Goal: Task Accomplishment & Management: Use online tool/utility

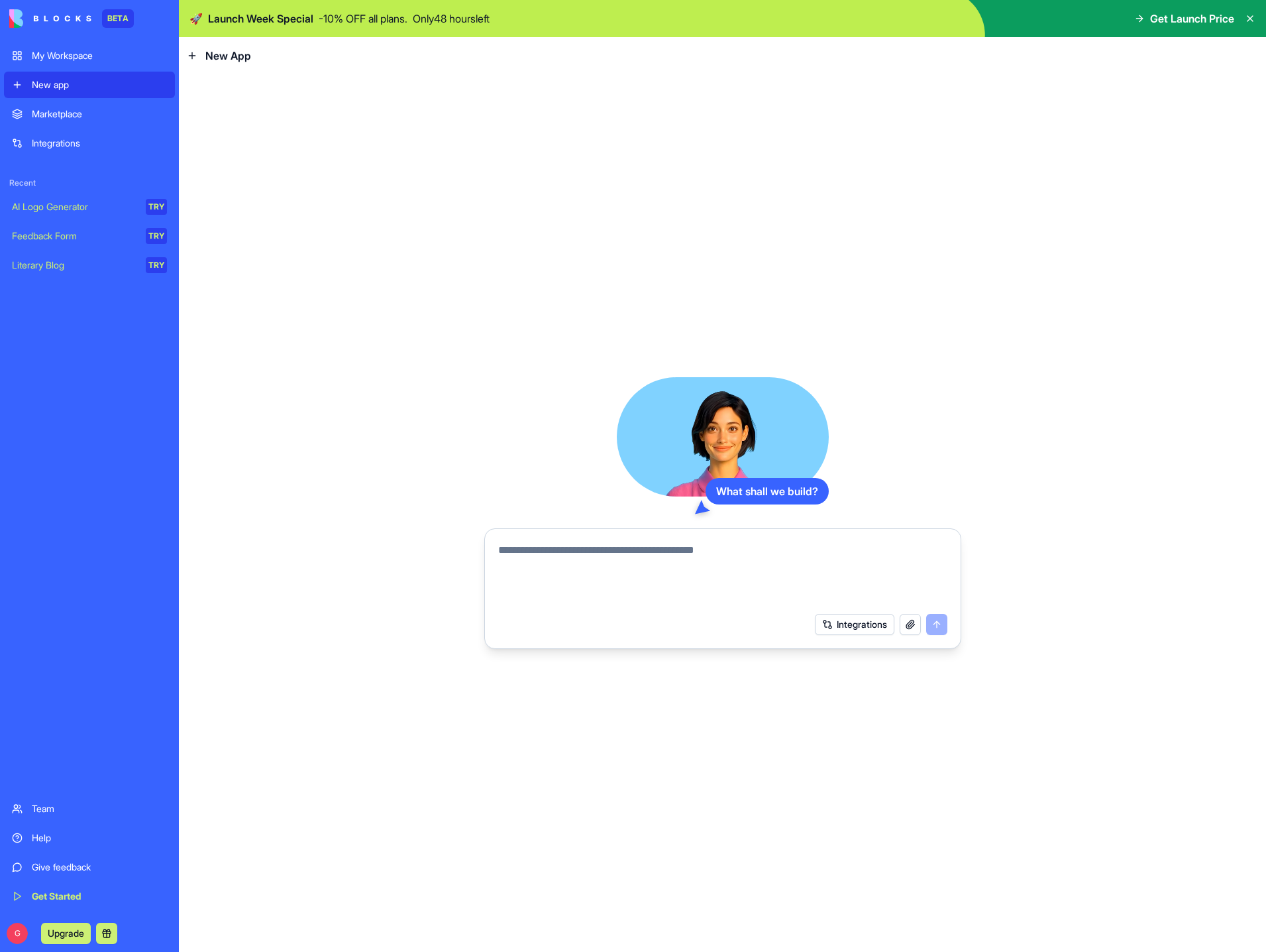
click at [574, 561] on textarea at bounding box center [723, 574] width 449 height 63
click at [51, 118] on div "Marketplace" at bounding box center [99, 113] width 135 height 13
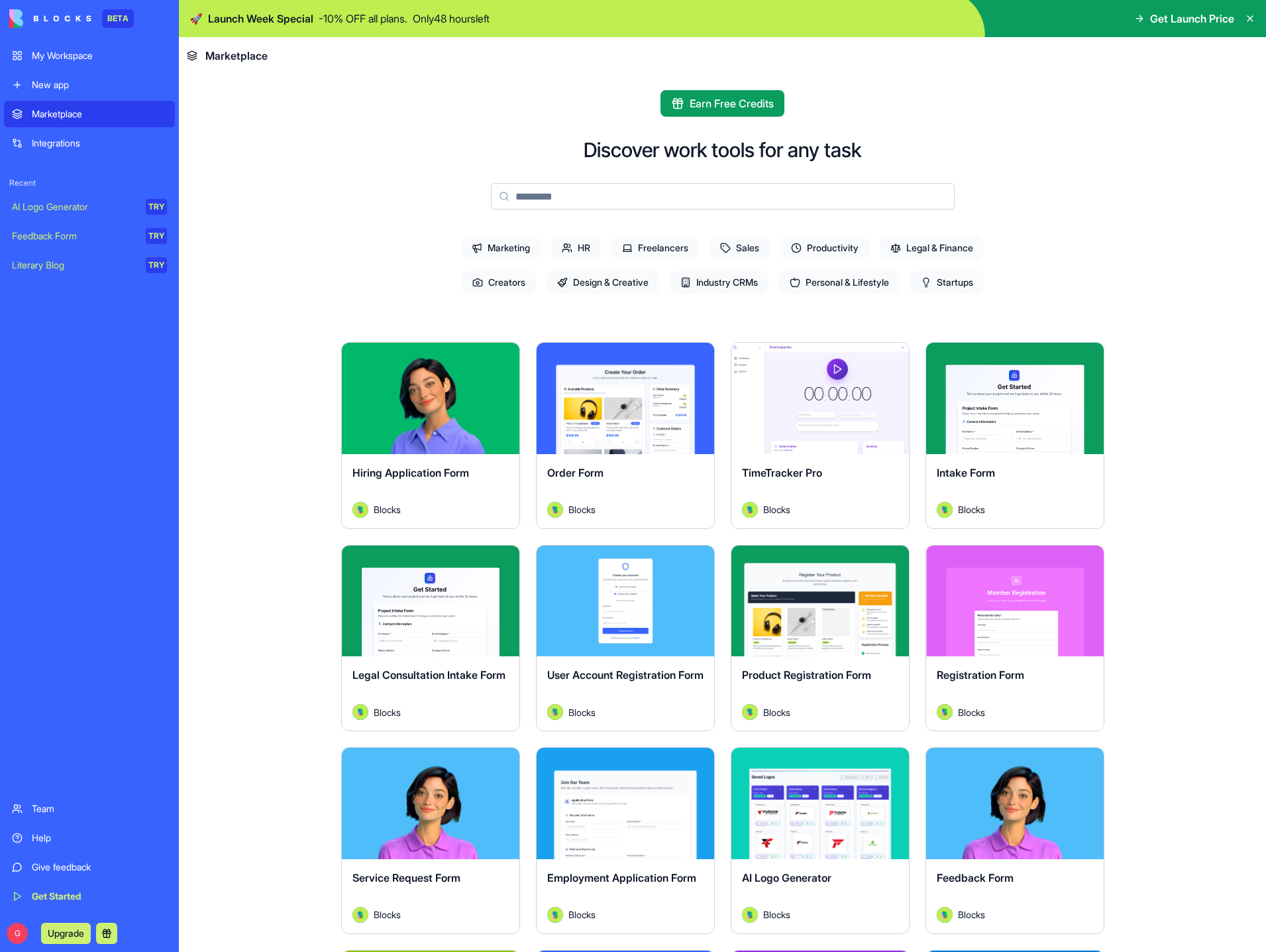
click at [28, 134] on link "Integrations" at bounding box center [89, 143] width 171 height 27
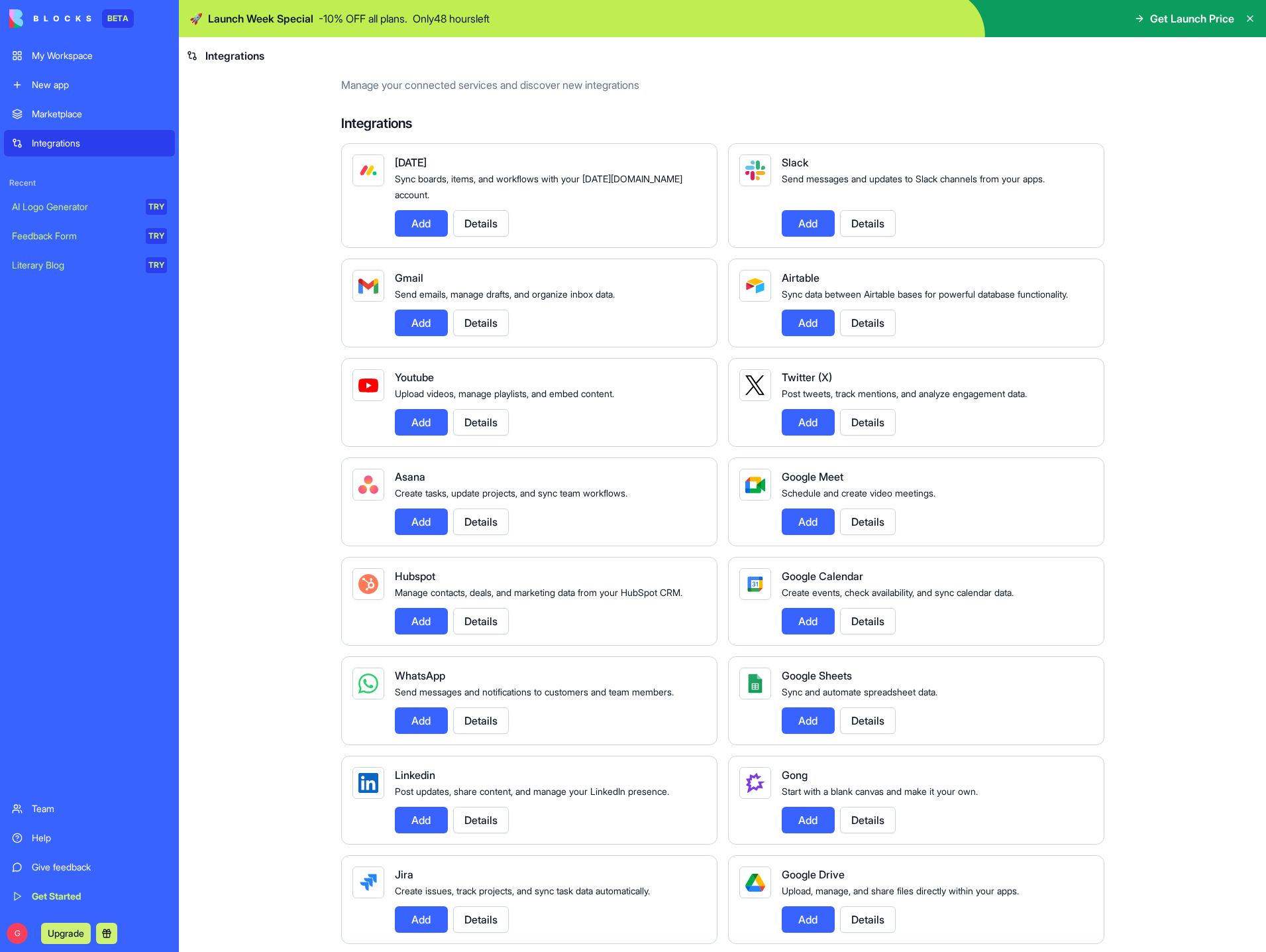
scroll to position [66, 0]
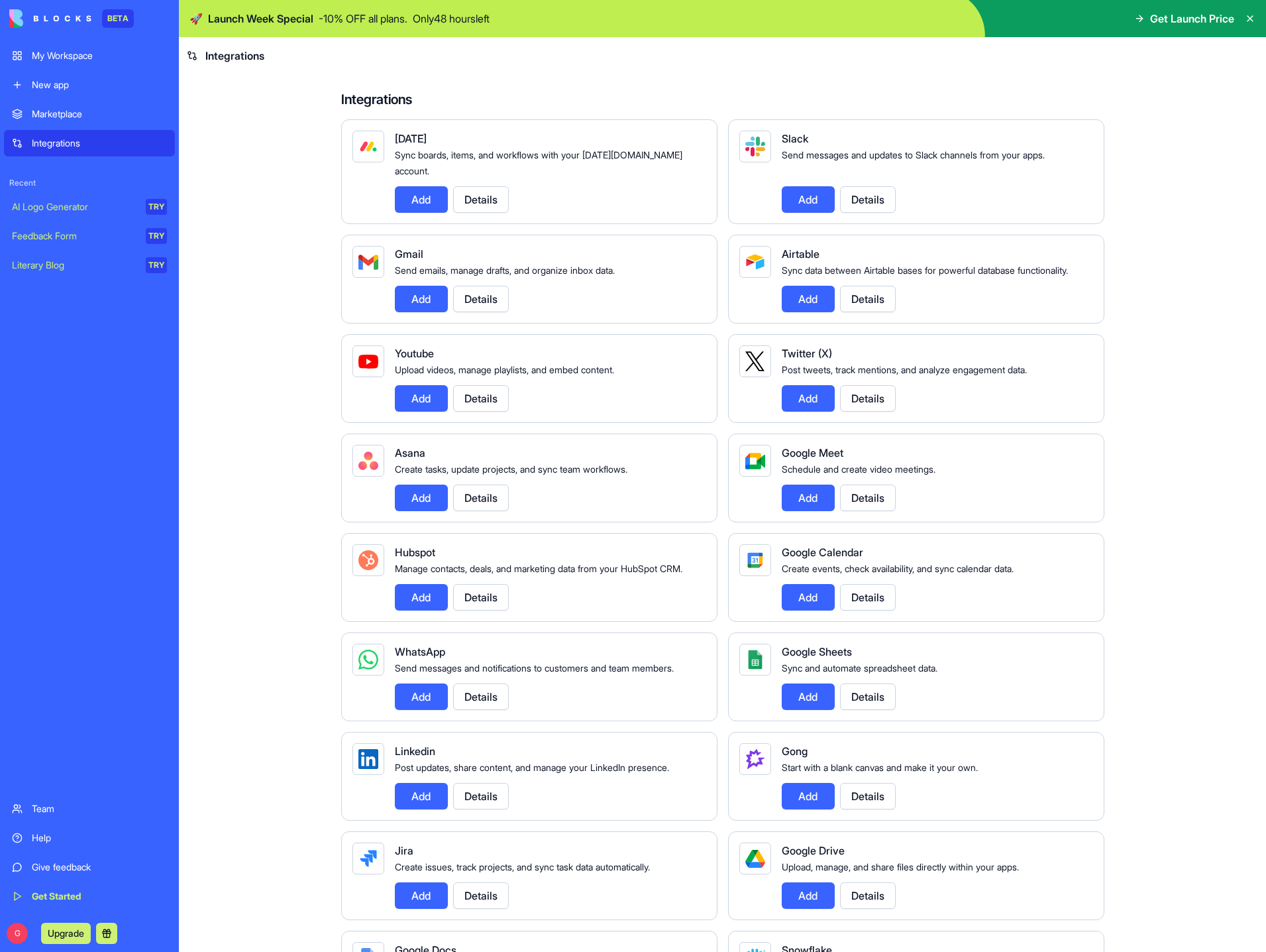
click at [414, 700] on button "Add" at bounding box center [421, 696] width 53 height 27
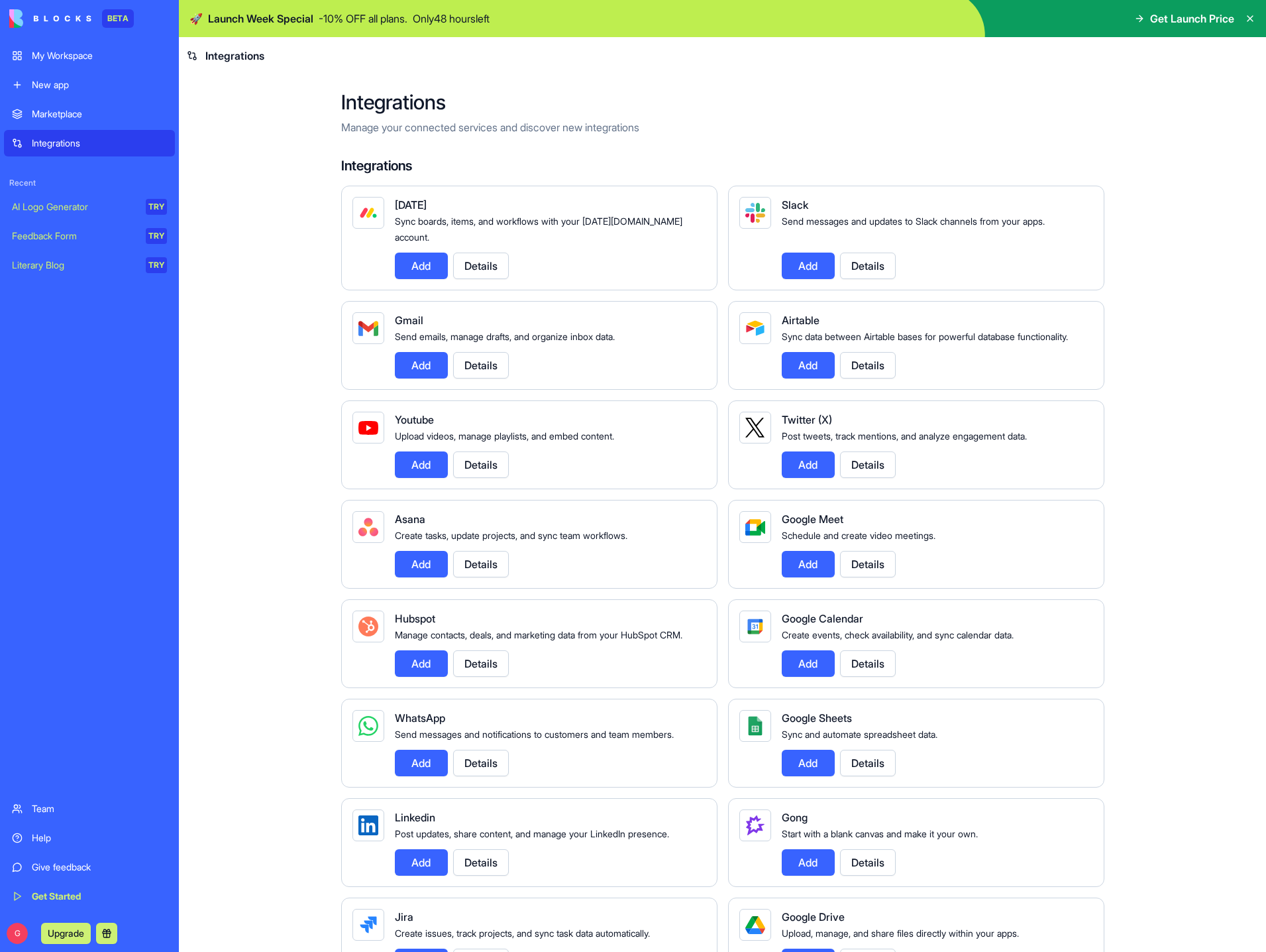
click at [480, 775] on button "Details" at bounding box center [481, 763] width 55 height 27
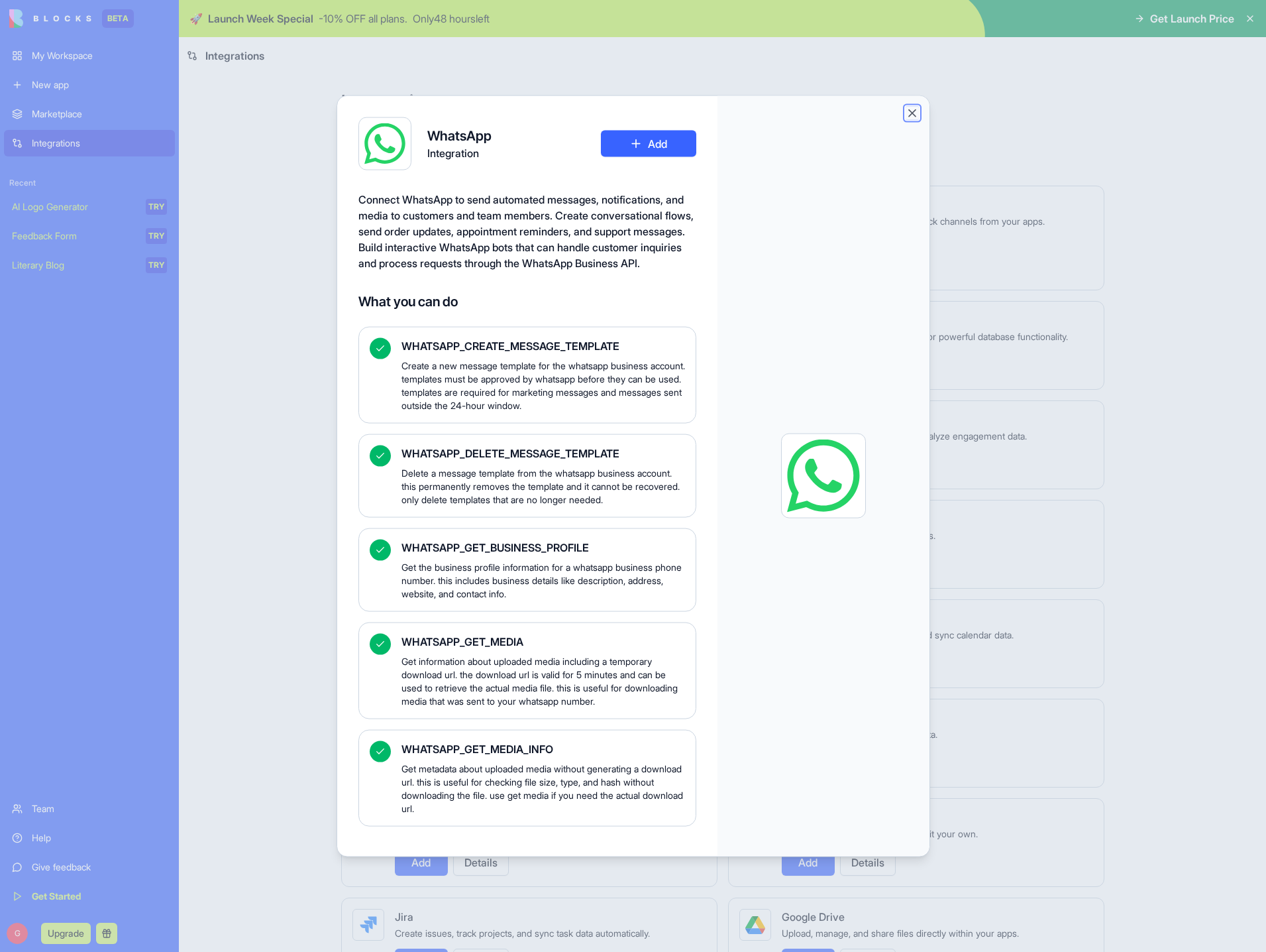
click at [918, 110] on button "Close" at bounding box center [912, 113] width 13 height 13
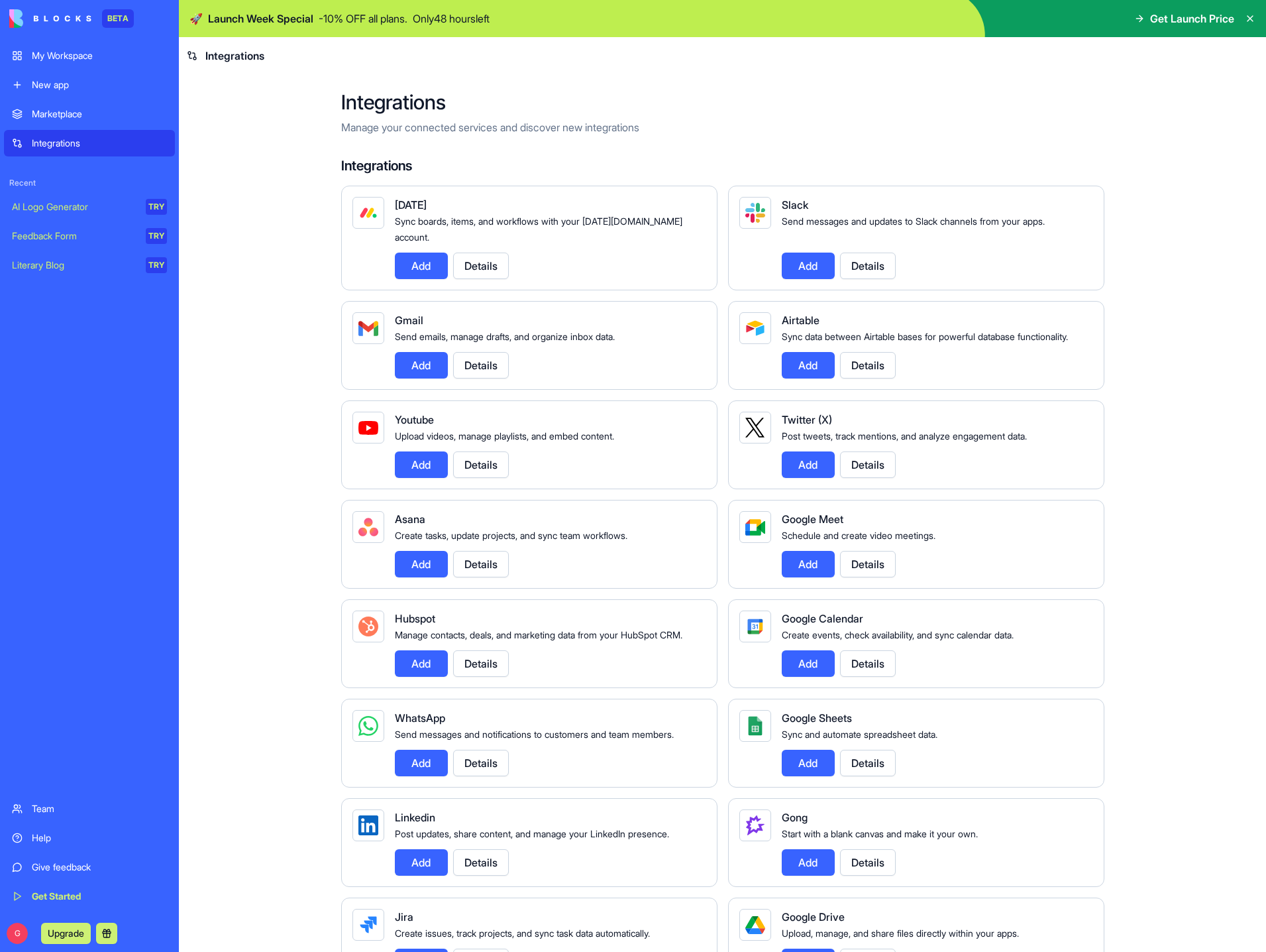
click at [63, 65] on link "My Workspace" at bounding box center [89, 55] width 171 height 27
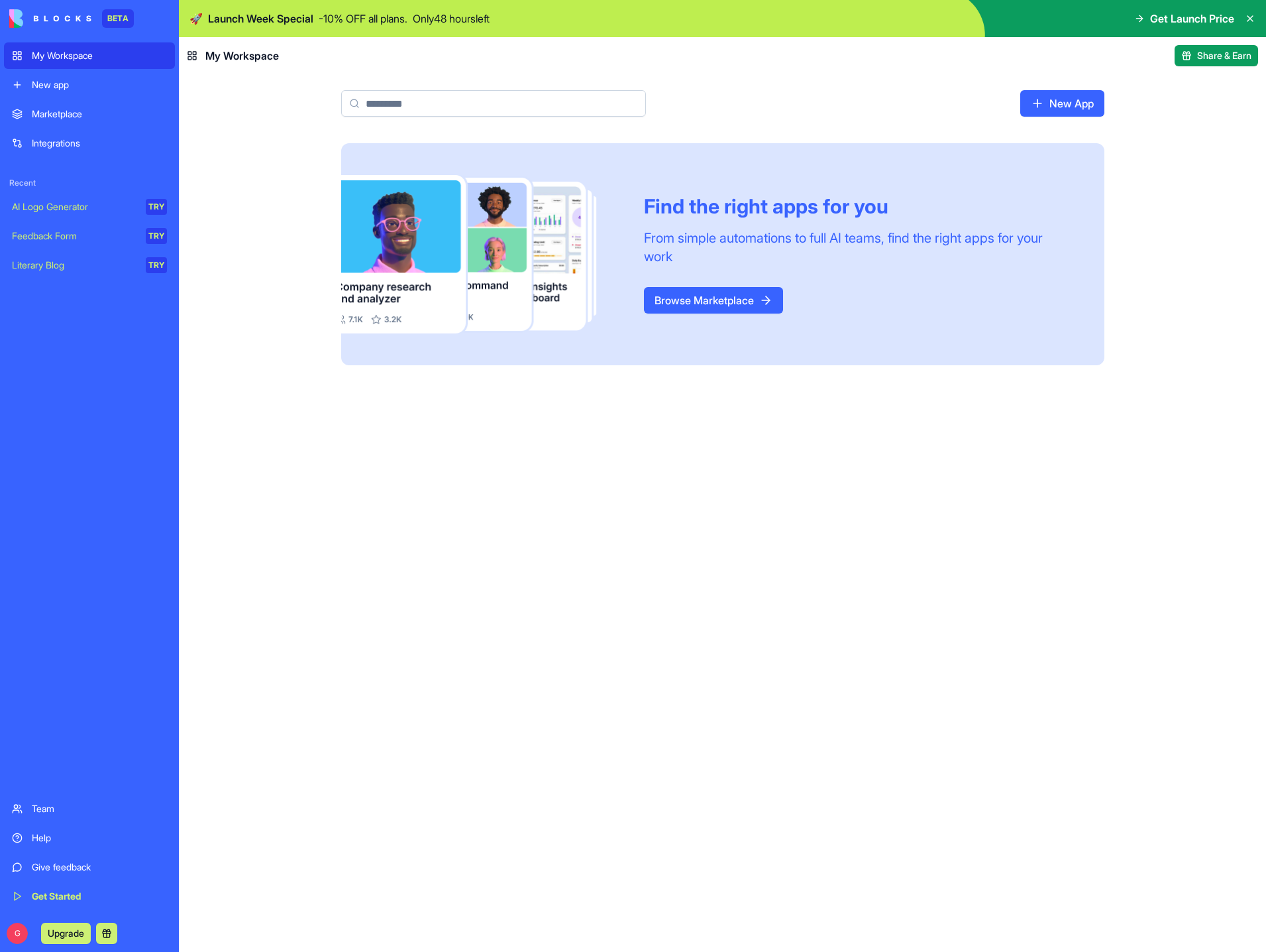
click at [35, 113] on div "Marketplace" at bounding box center [99, 113] width 135 height 13
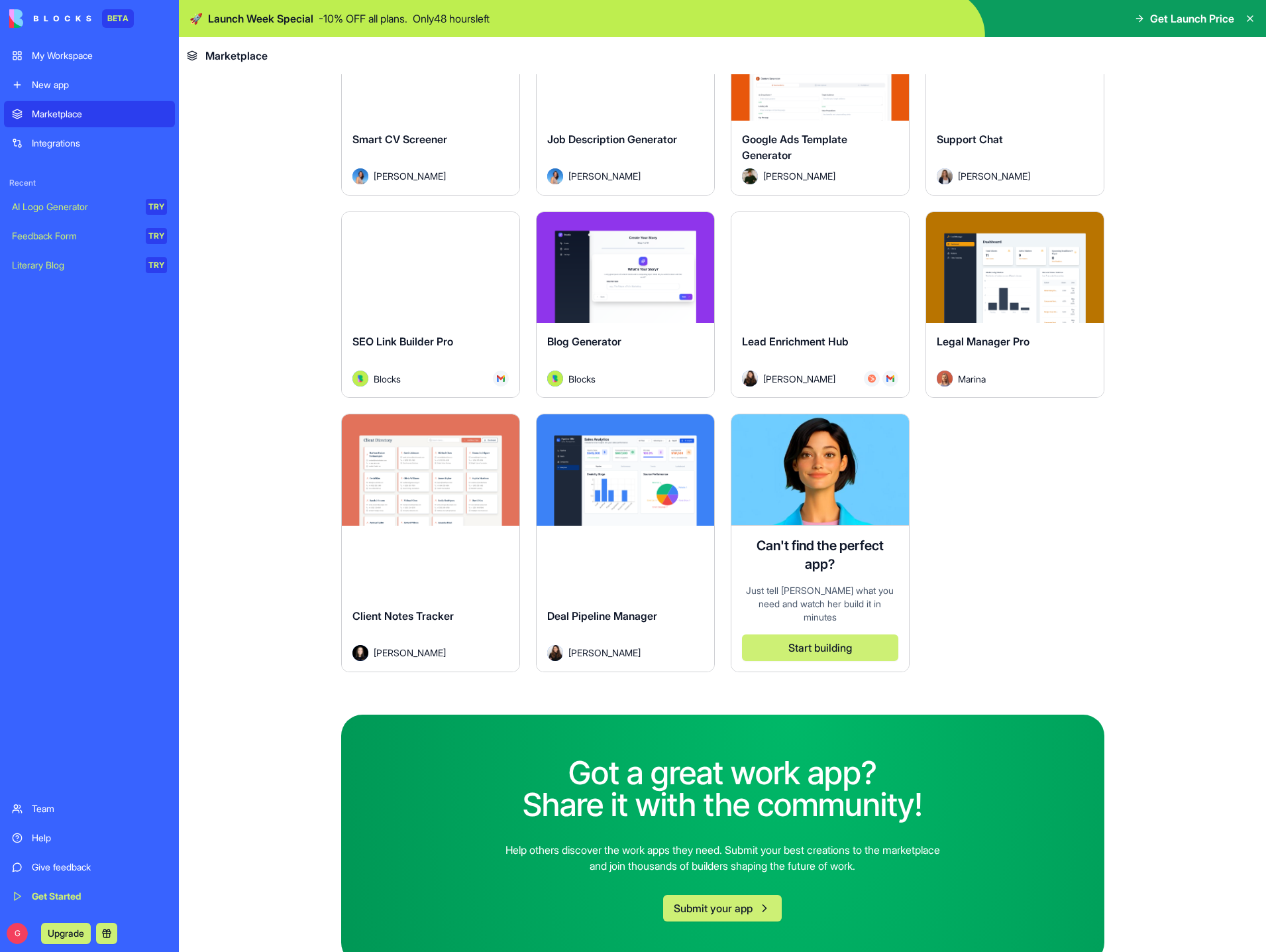
scroll to position [3588, 0]
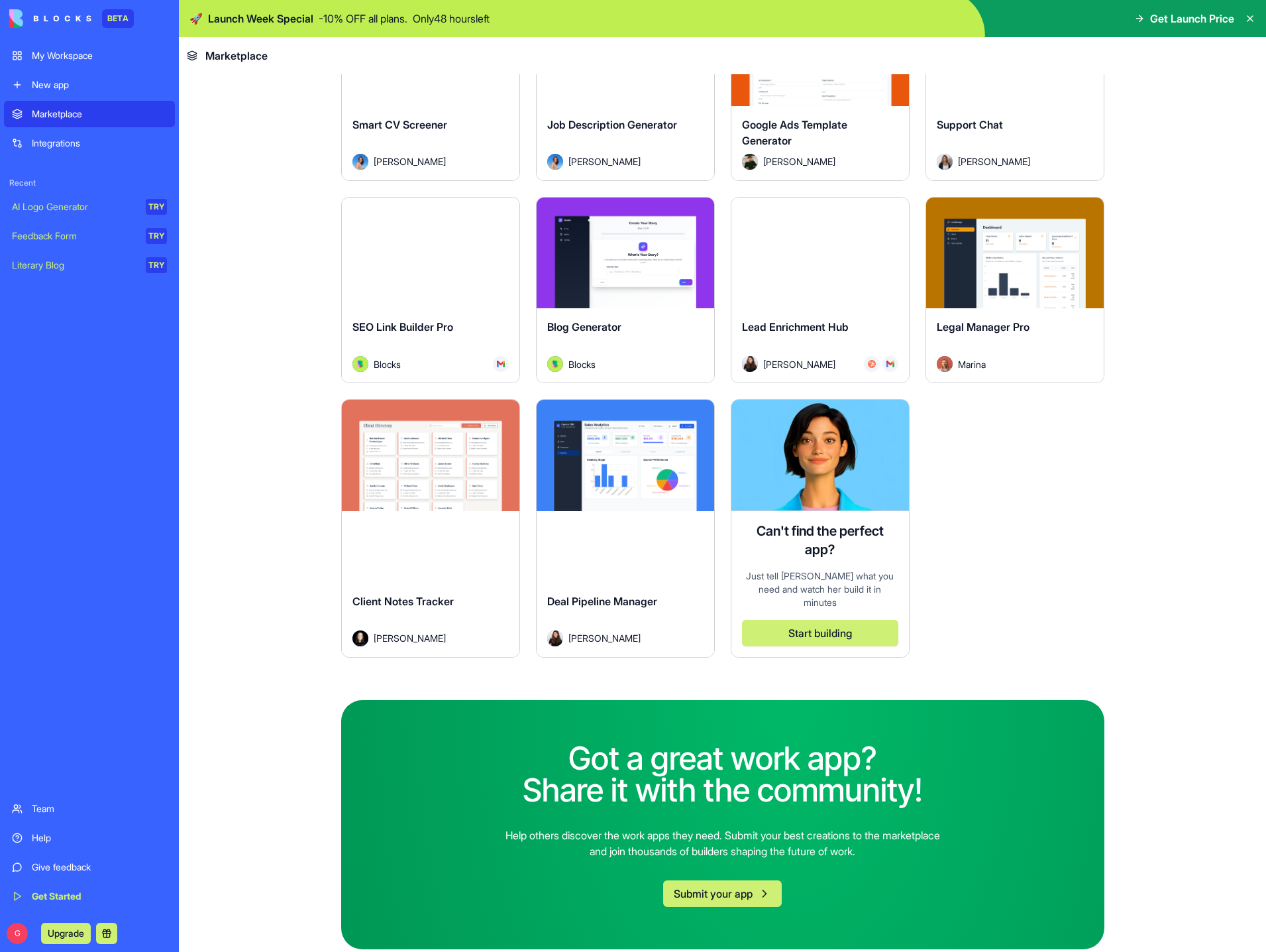
click at [1031, 281] on div "Explore" at bounding box center [1014, 253] width 177 height 111
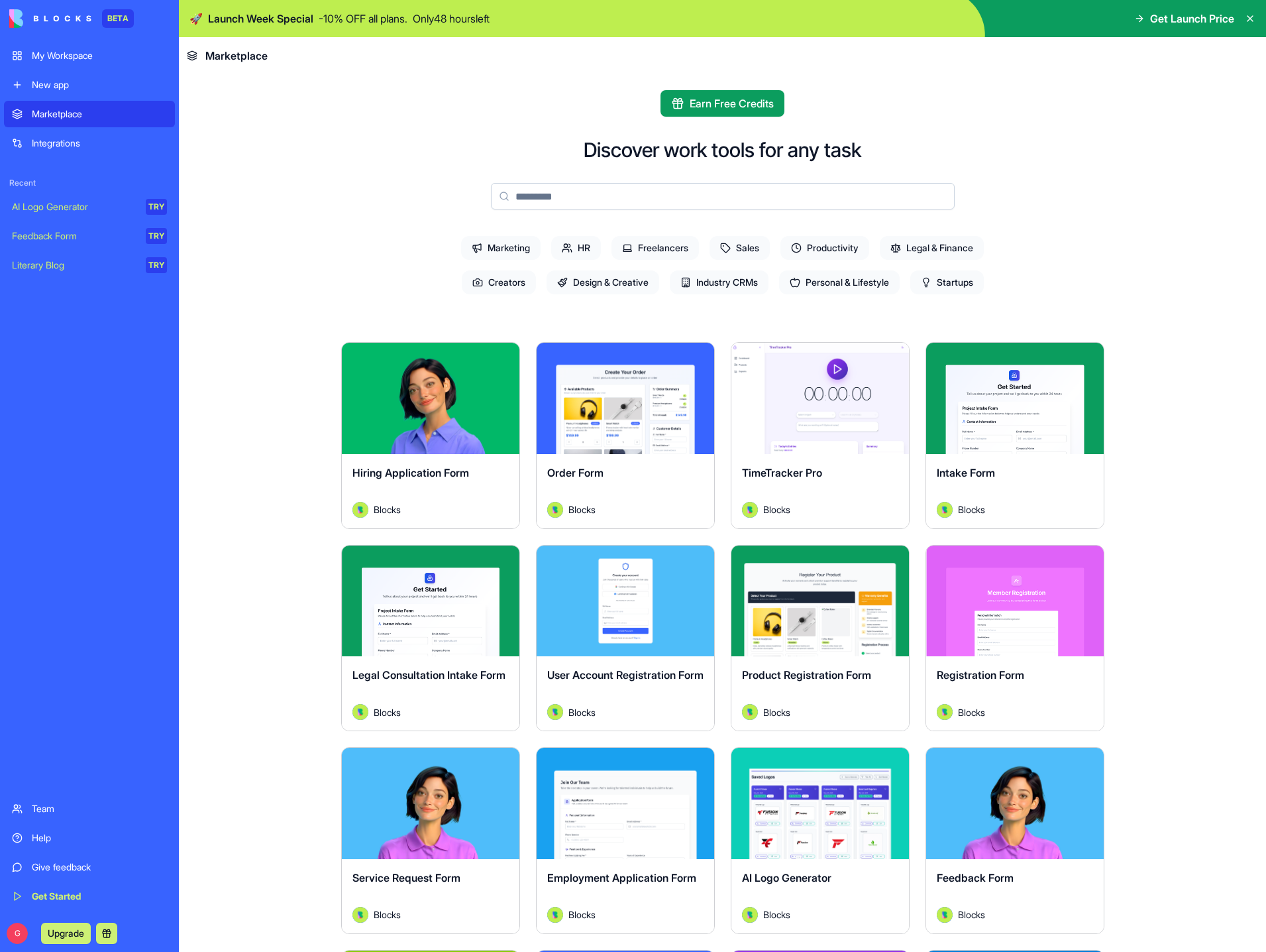
click at [72, 143] on div "Integrations" at bounding box center [99, 143] width 135 height 13
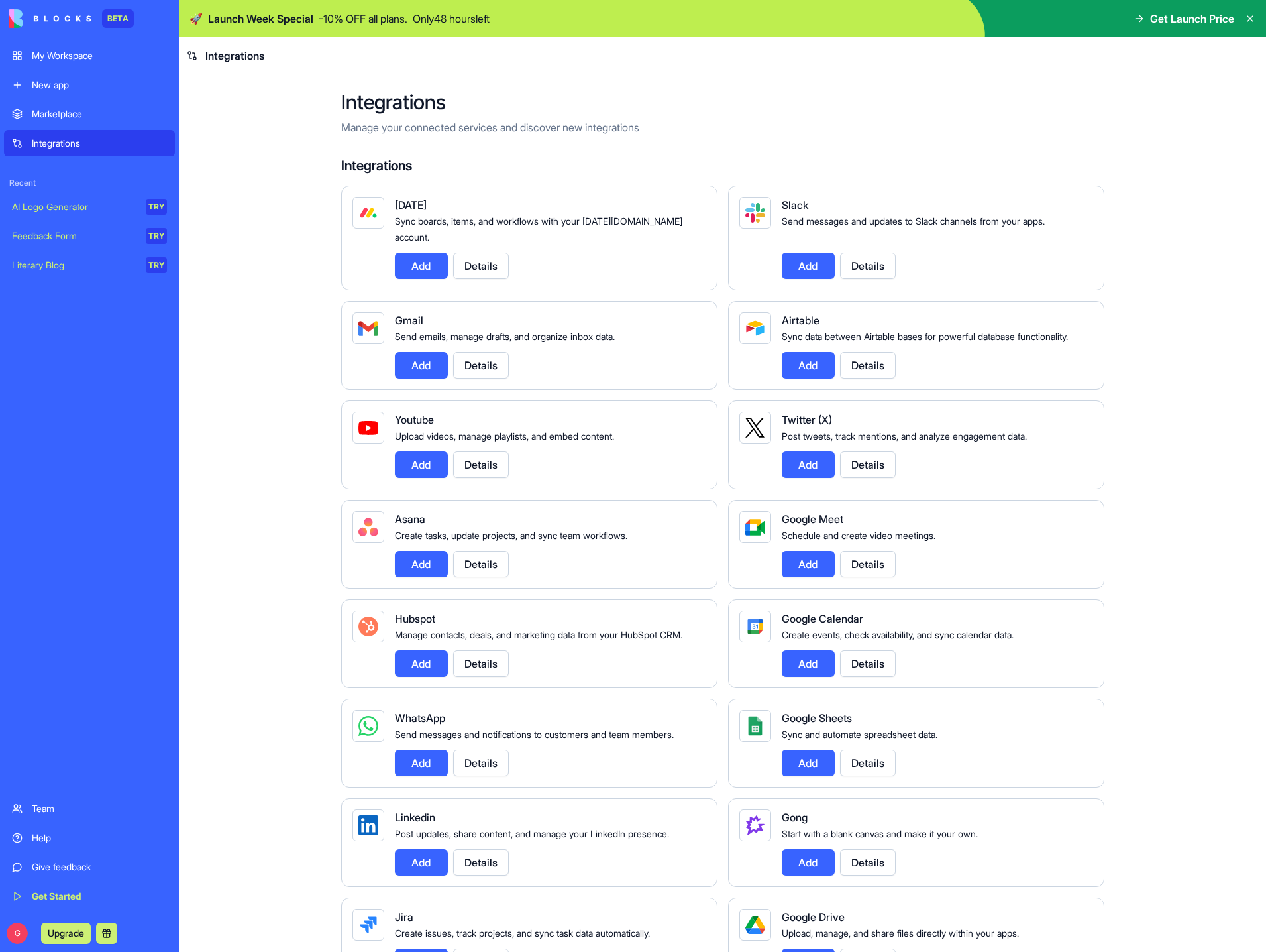
click at [815, 364] on button "Add" at bounding box center [809, 365] width 53 height 27
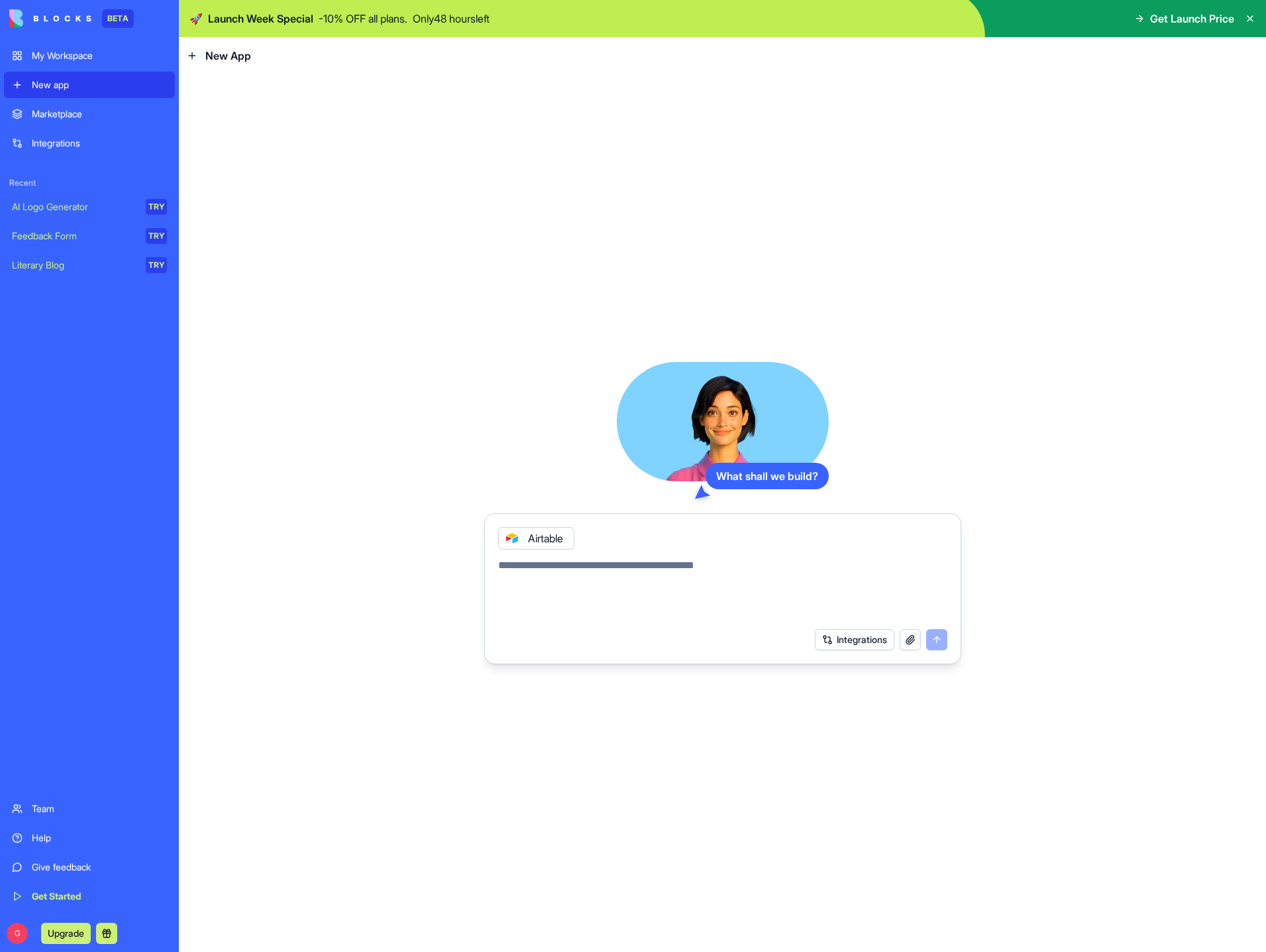
click at [643, 569] on textarea at bounding box center [723, 589] width 449 height 63
type textarea "*"
click at [619, 570] on textarea "*" at bounding box center [723, 589] width 449 height 63
type textarea "*"
type textarea "**********"
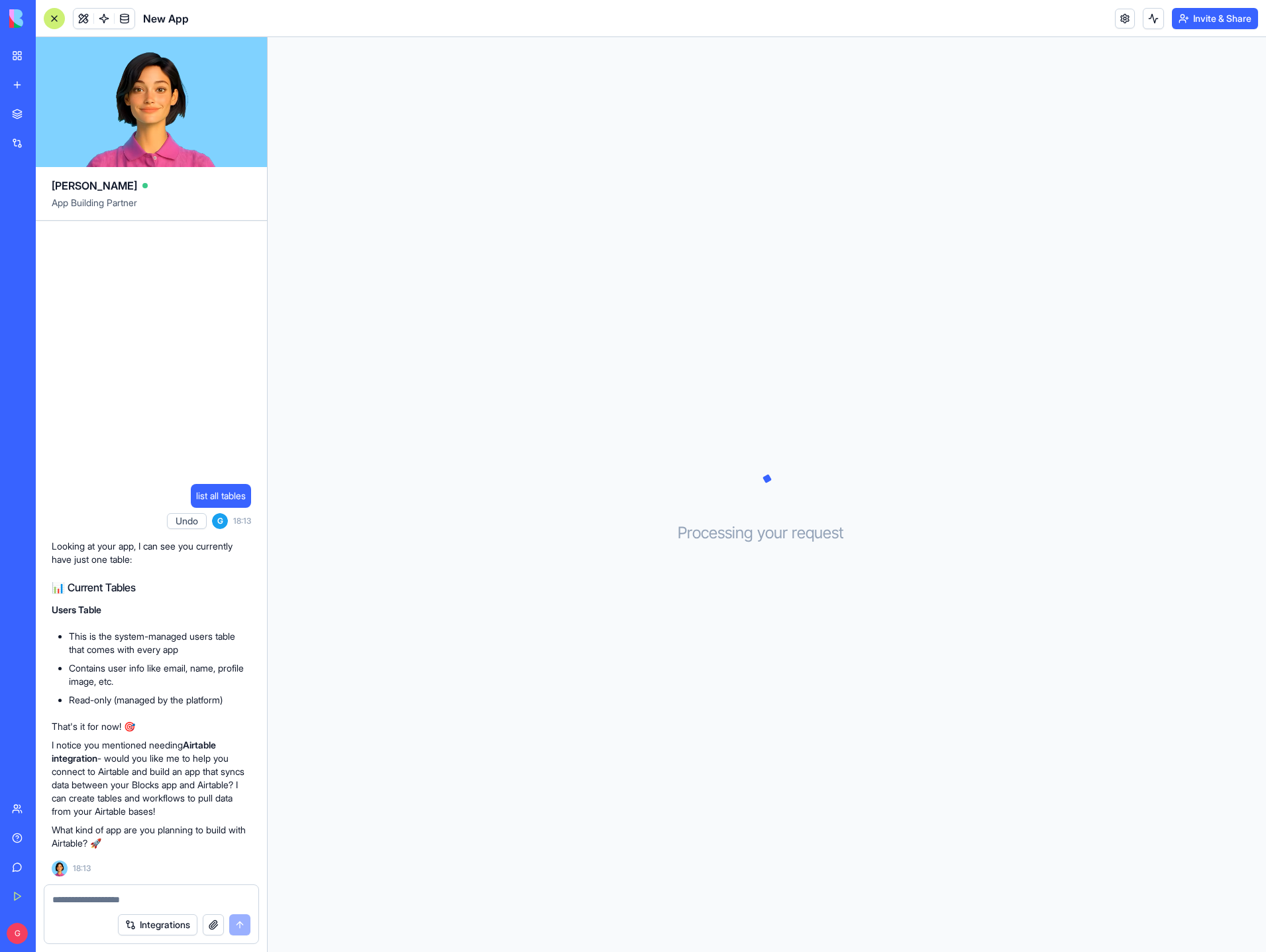
click at [155, 922] on button "Integrations" at bounding box center [158, 924] width 80 height 21
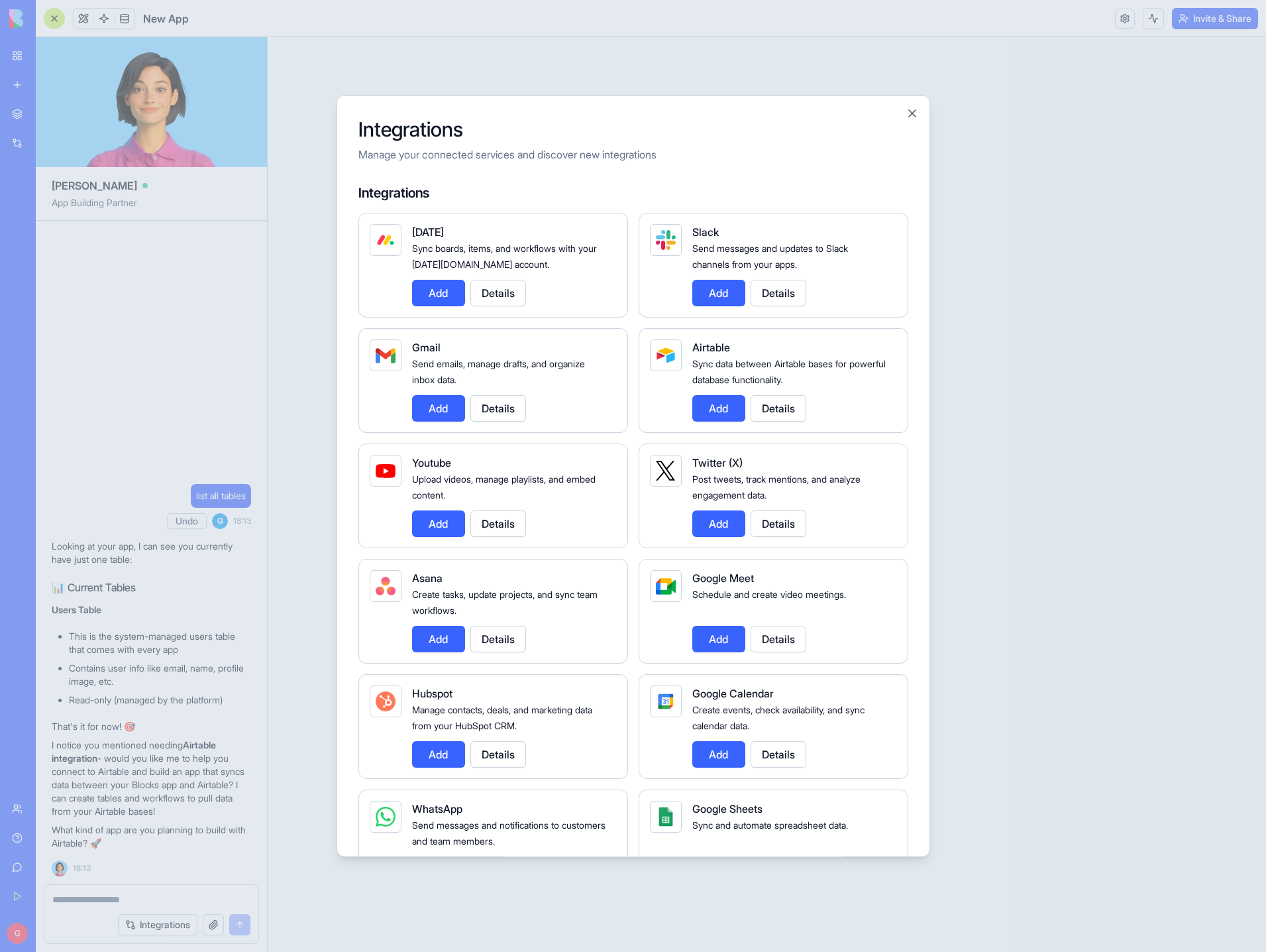
click at [426, 291] on button "Add" at bounding box center [438, 293] width 53 height 27
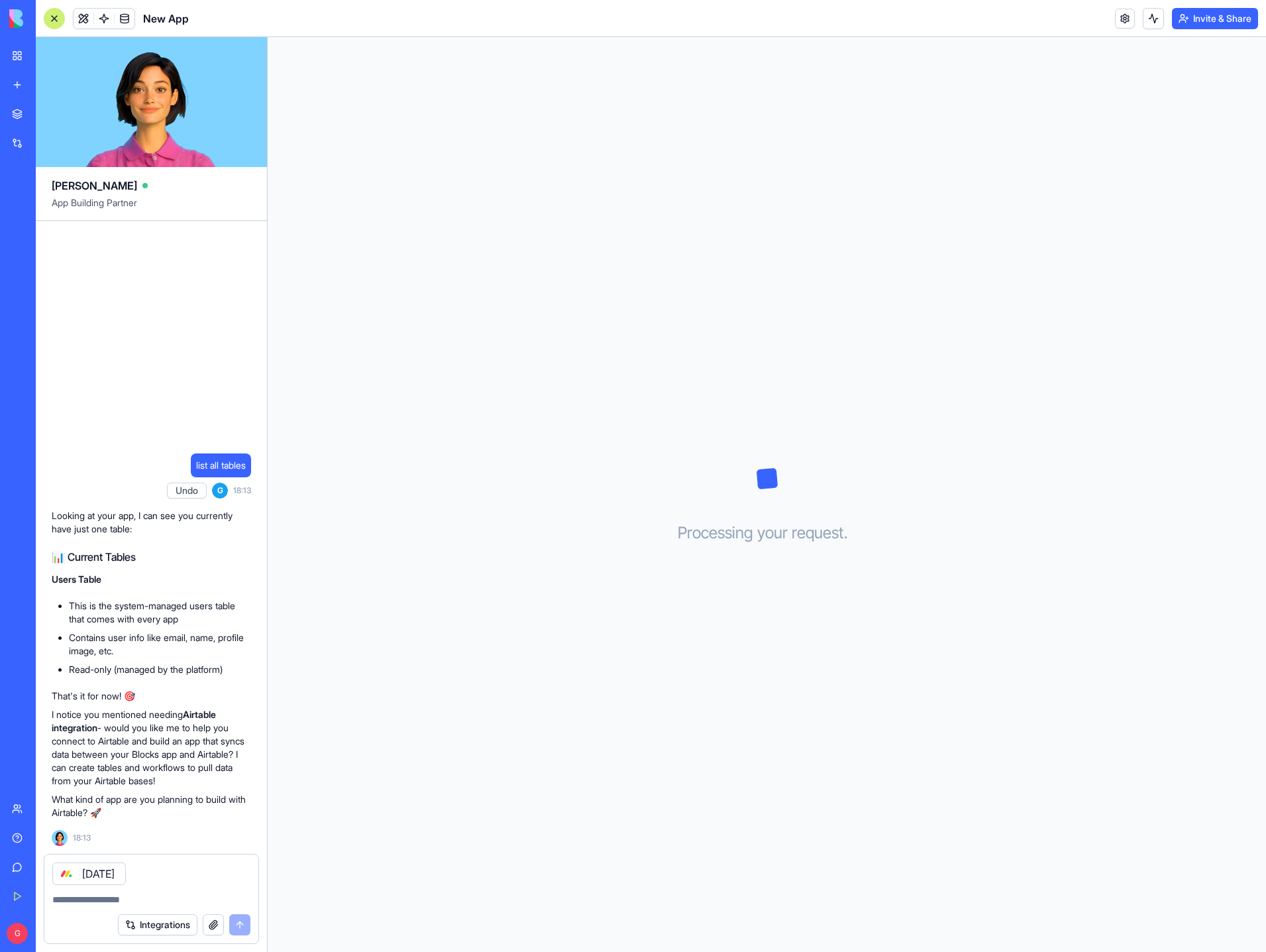
click at [153, 931] on button "Integrations" at bounding box center [158, 924] width 80 height 21
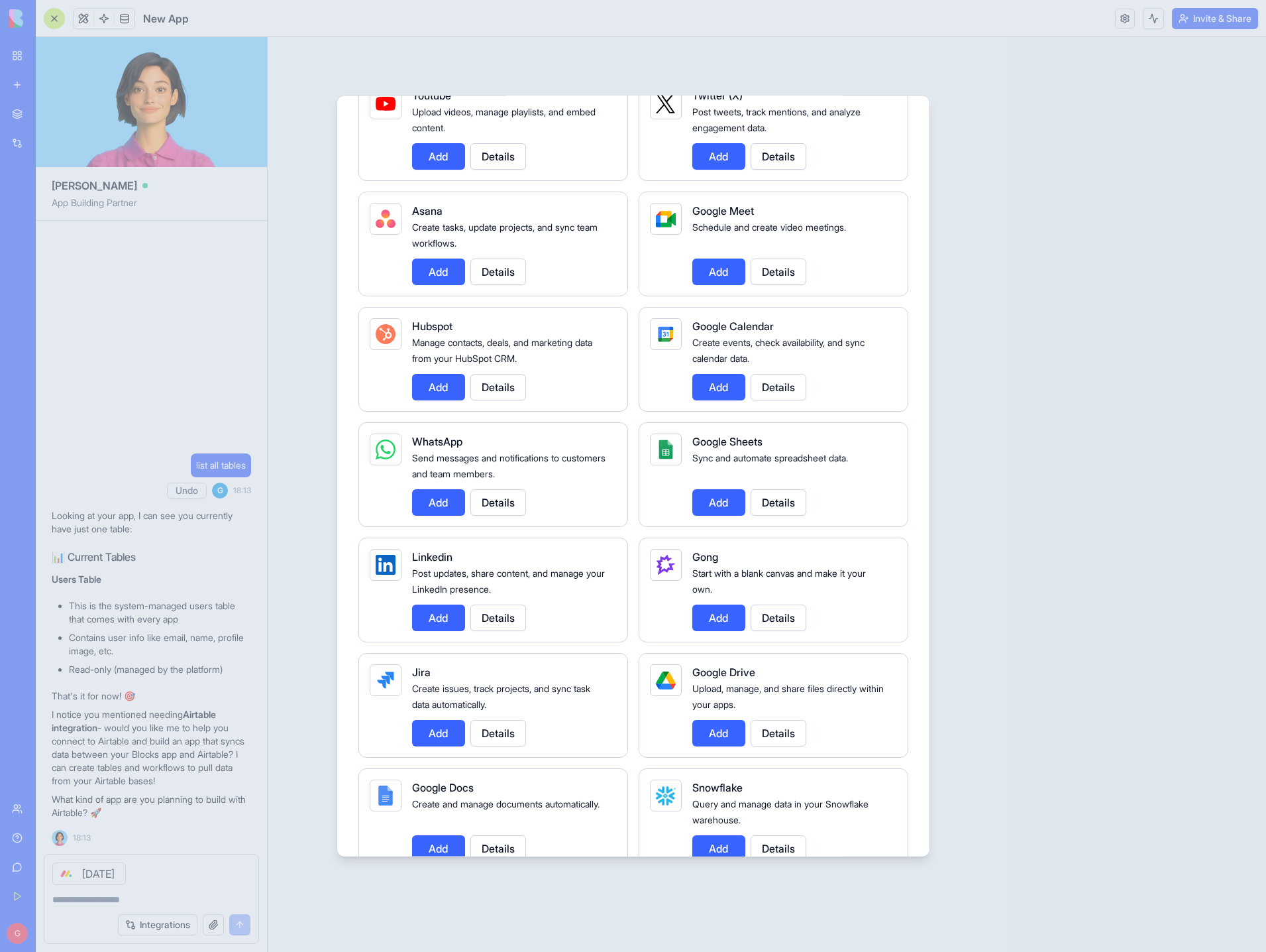
scroll to position [464, 0]
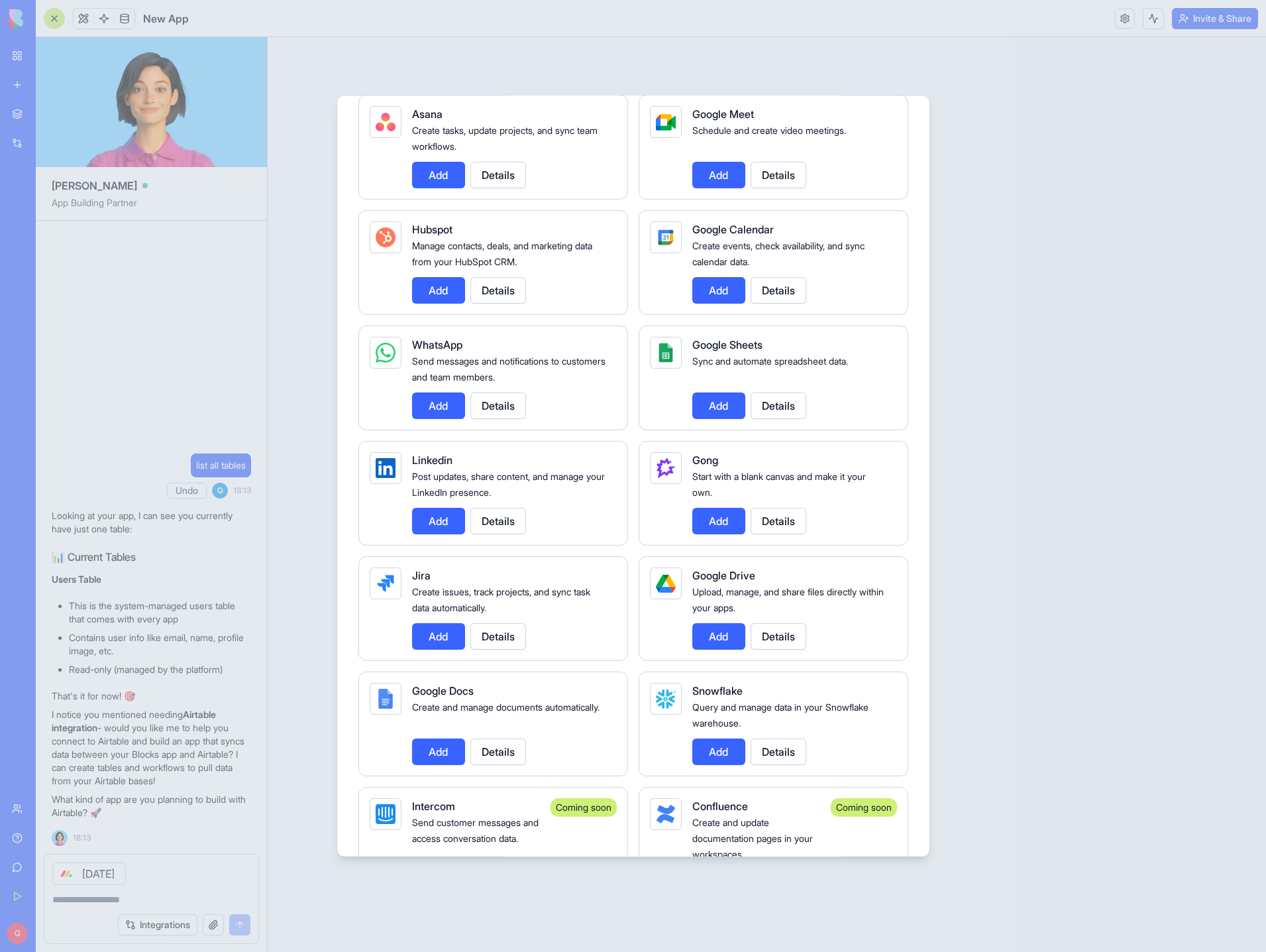
click at [453, 524] on button "Add" at bounding box center [438, 521] width 53 height 27
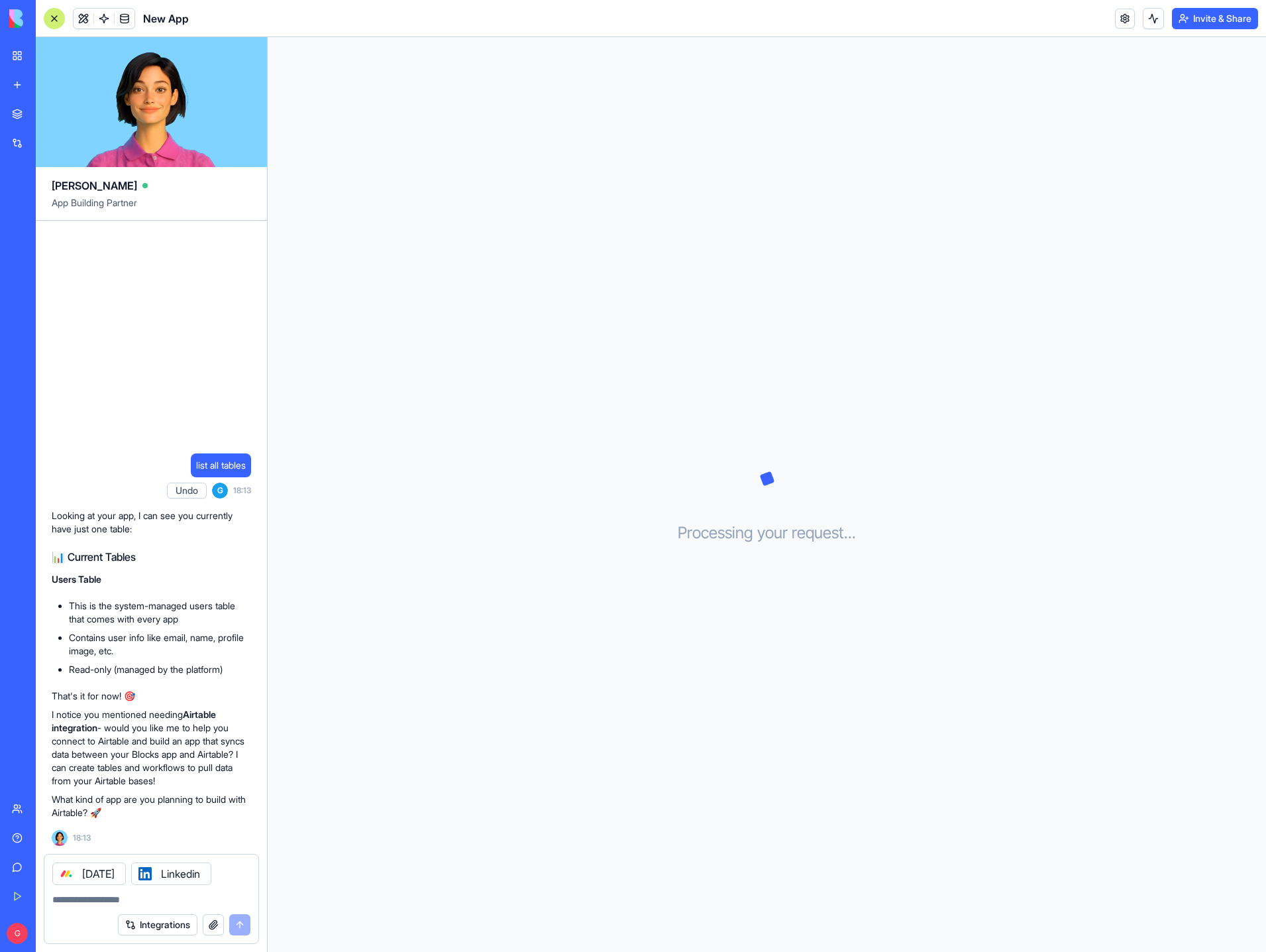
click at [67, 875] on icon at bounding box center [66, 874] width 11 height 11
click at [93, 897] on textarea at bounding box center [152, 899] width 198 height 13
type textarea "*"
type textarea "**********"
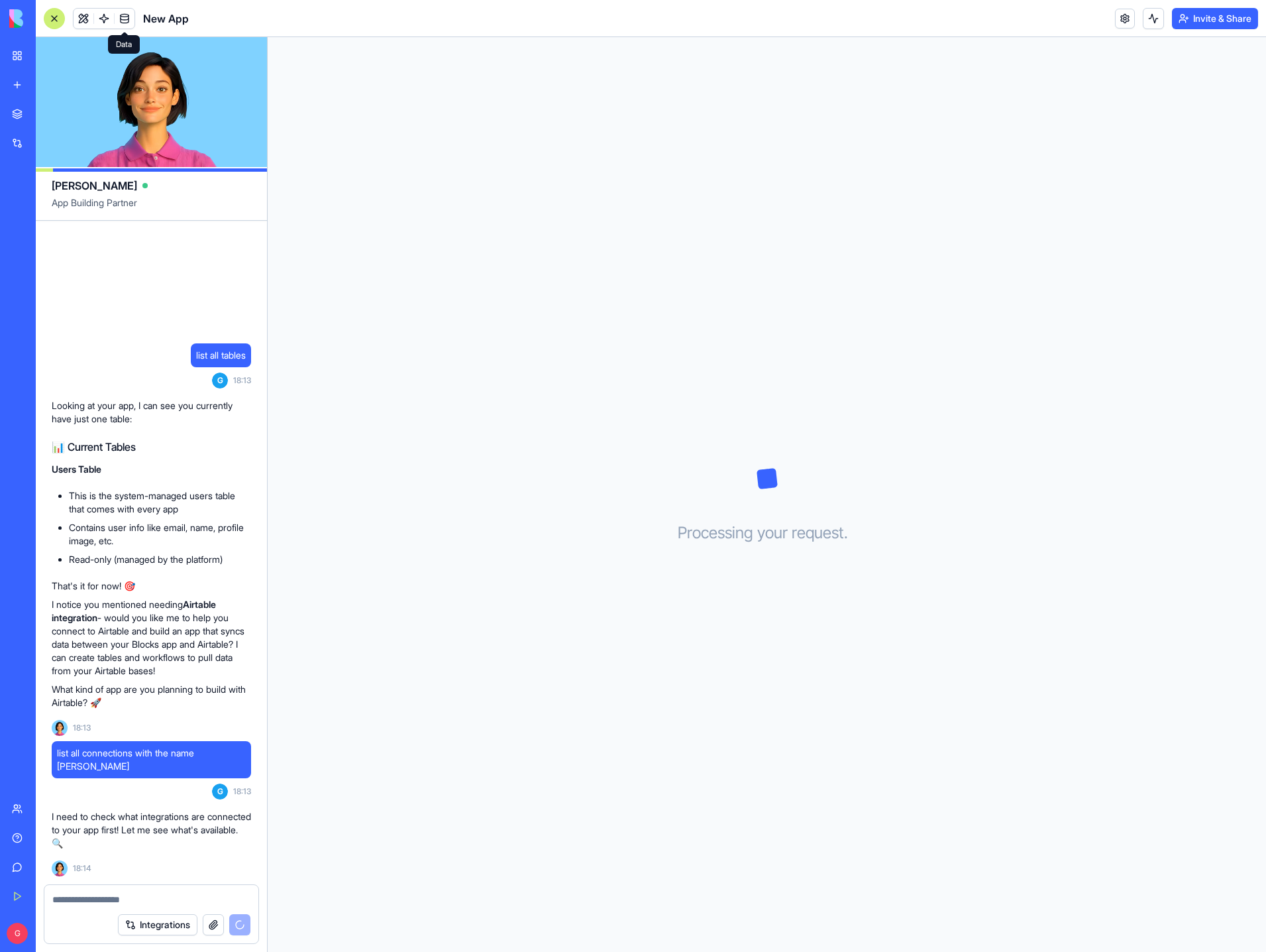
scroll to position [71, 0]
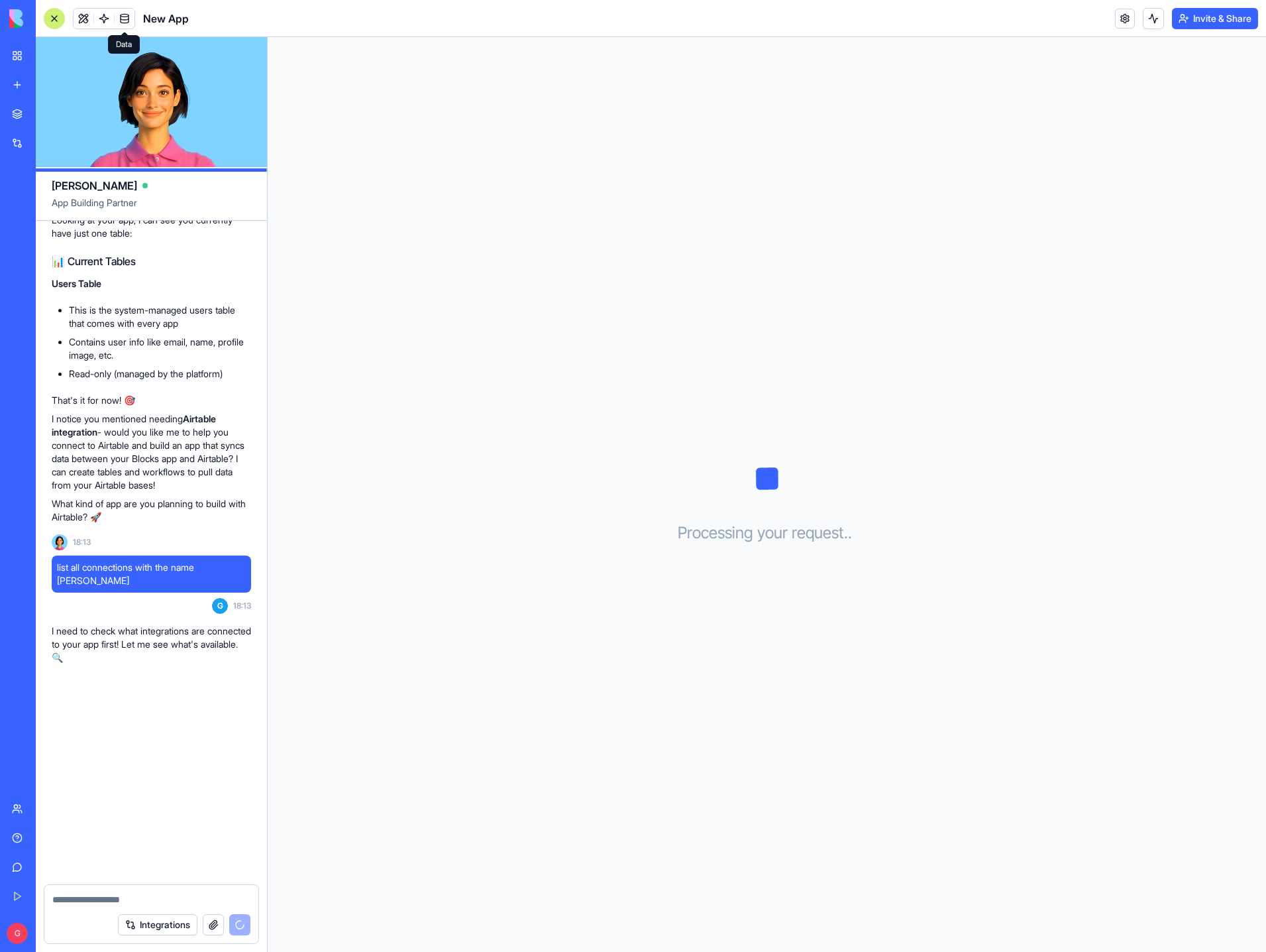
click at [127, 16] on link at bounding box center [124, 18] width 20 height 20
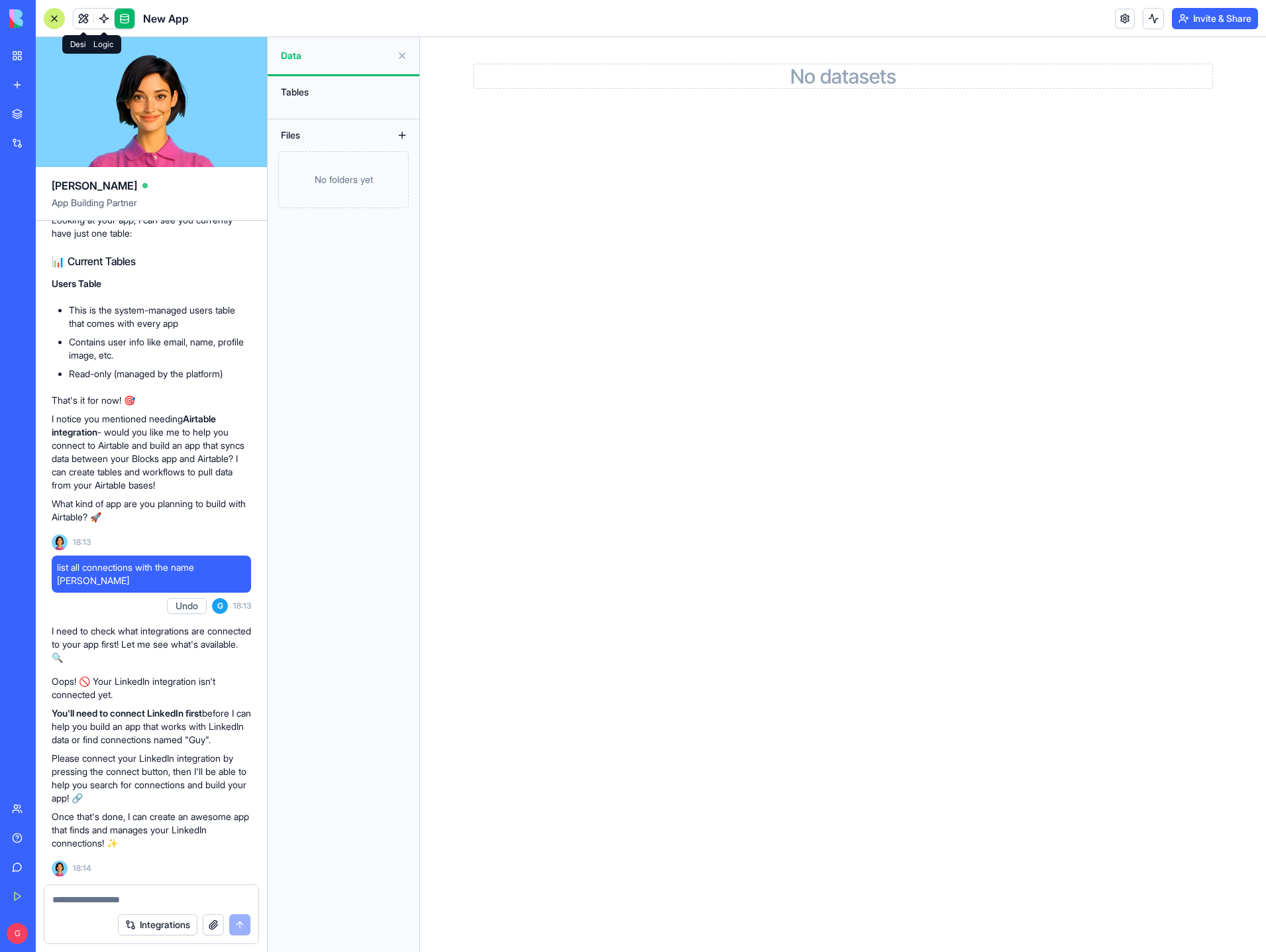
click at [101, 21] on link at bounding box center [103, 18] width 20 height 20
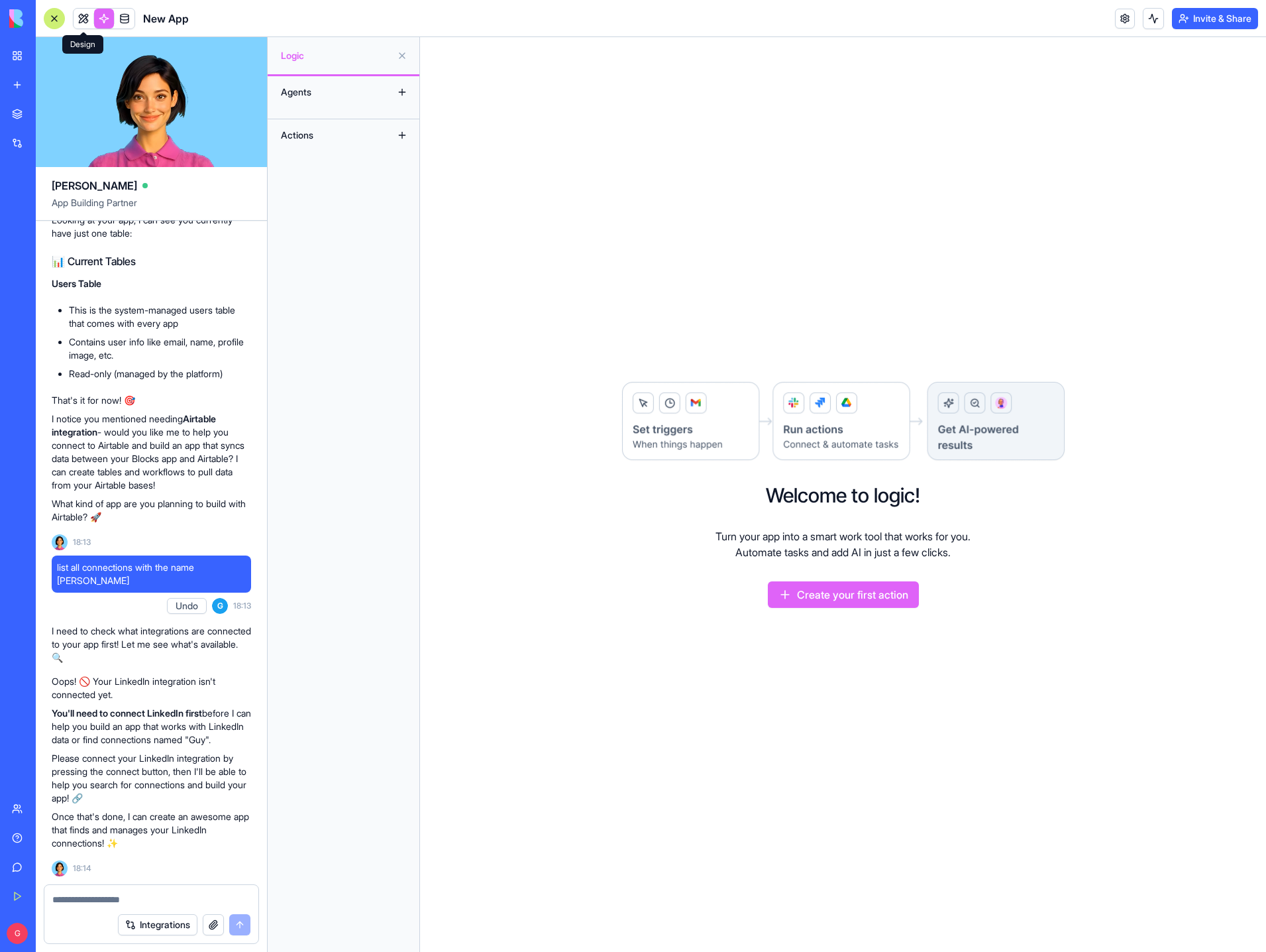
click at [82, 21] on link at bounding box center [83, 18] width 20 height 20
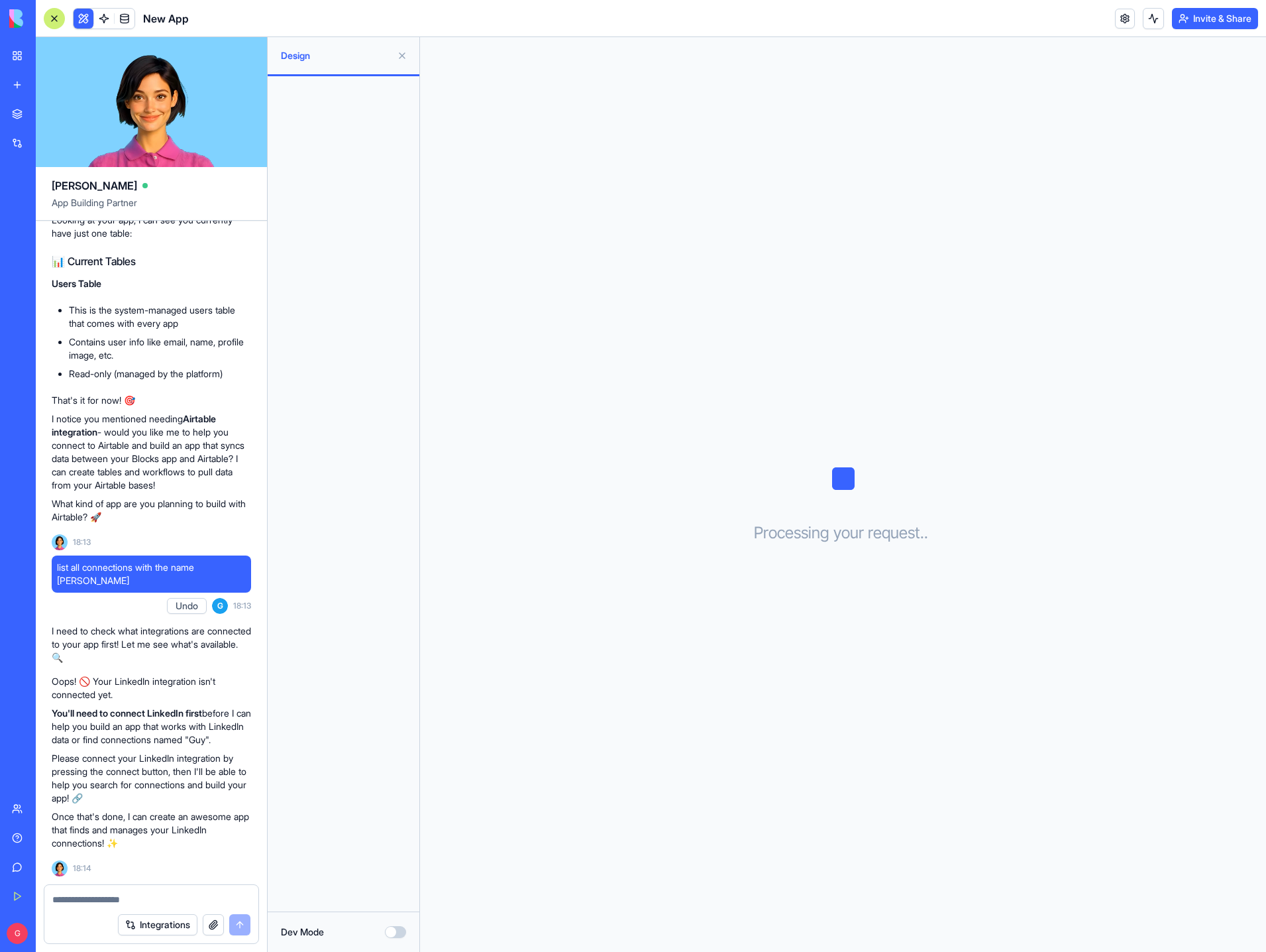
click at [26, 155] on link "Integrations" at bounding box center [30, 143] width 53 height 27
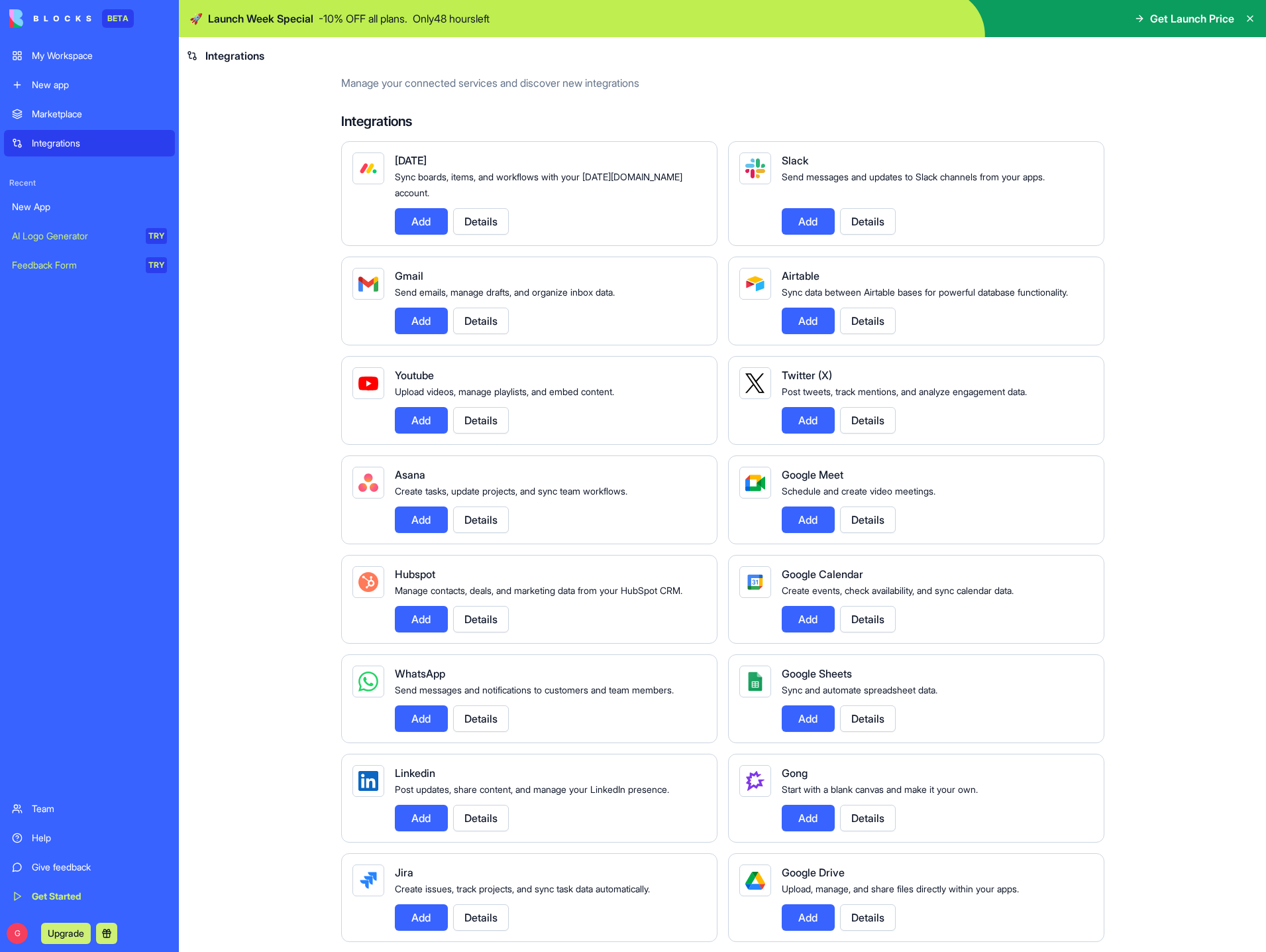
scroll to position [66, 0]
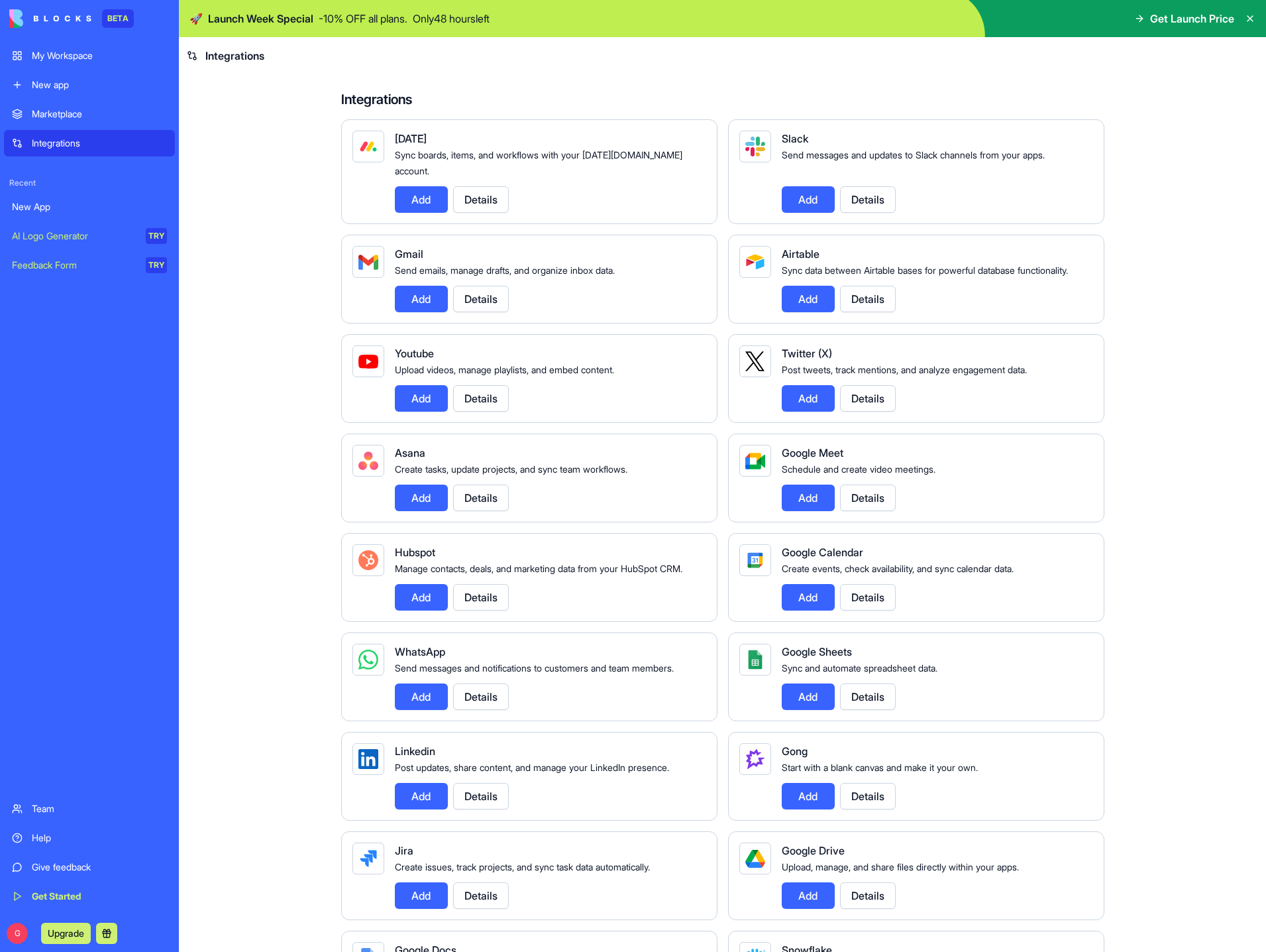
click at [420, 809] on button "Add" at bounding box center [421, 796] width 53 height 27
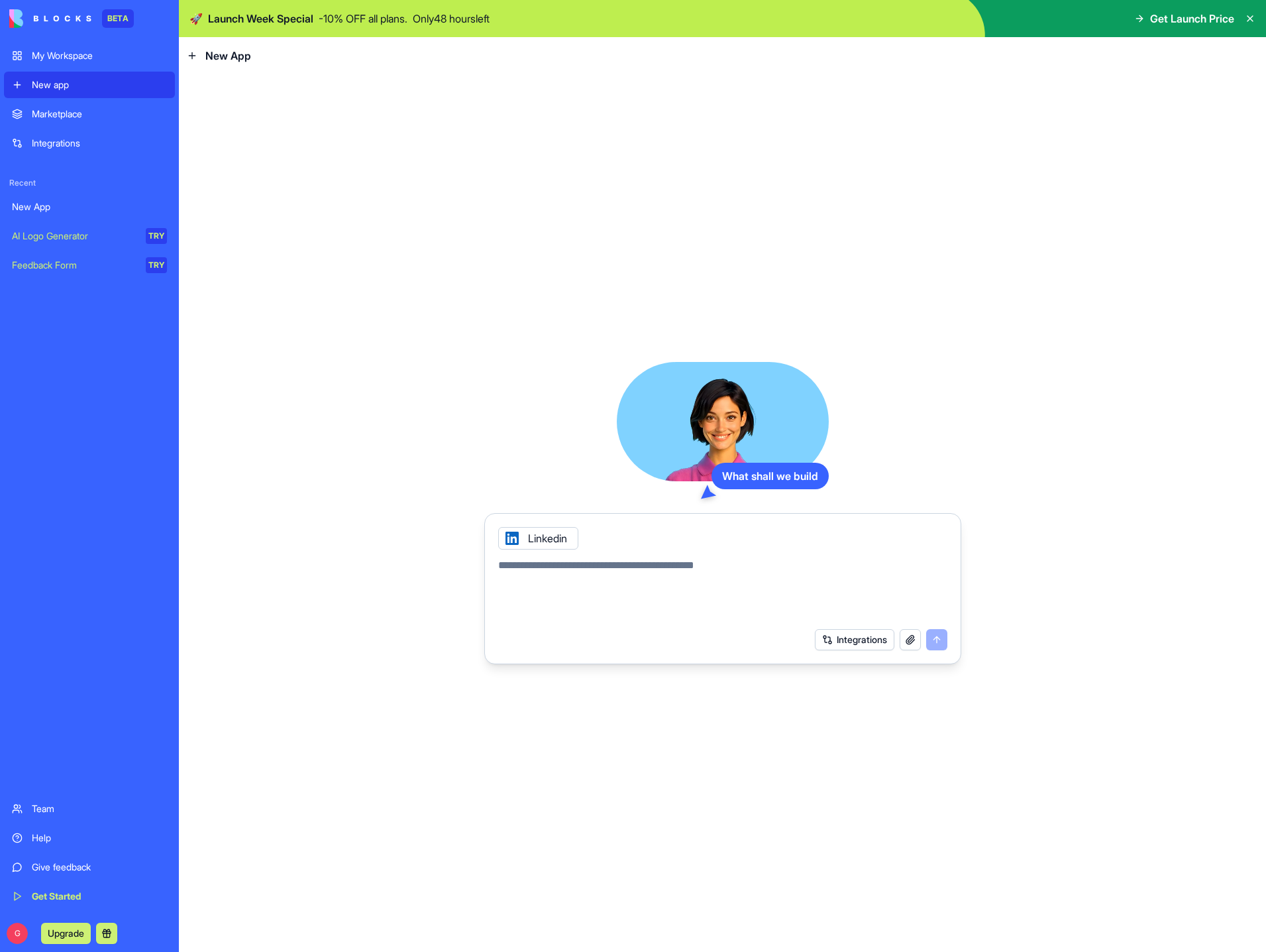
click at [534, 535] on div "Linkedin" at bounding box center [538, 538] width 80 height 23
click at [500, 541] on div "Linkedin" at bounding box center [538, 538] width 80 height 23
click at [542, 539] on div "Linkedin" at bounding box center [538, 538] width 80 height 23
drag, startPoint x: 542, startPoint y: 539, endPoint x: 680, endPoint y: 577, distance: 143.1
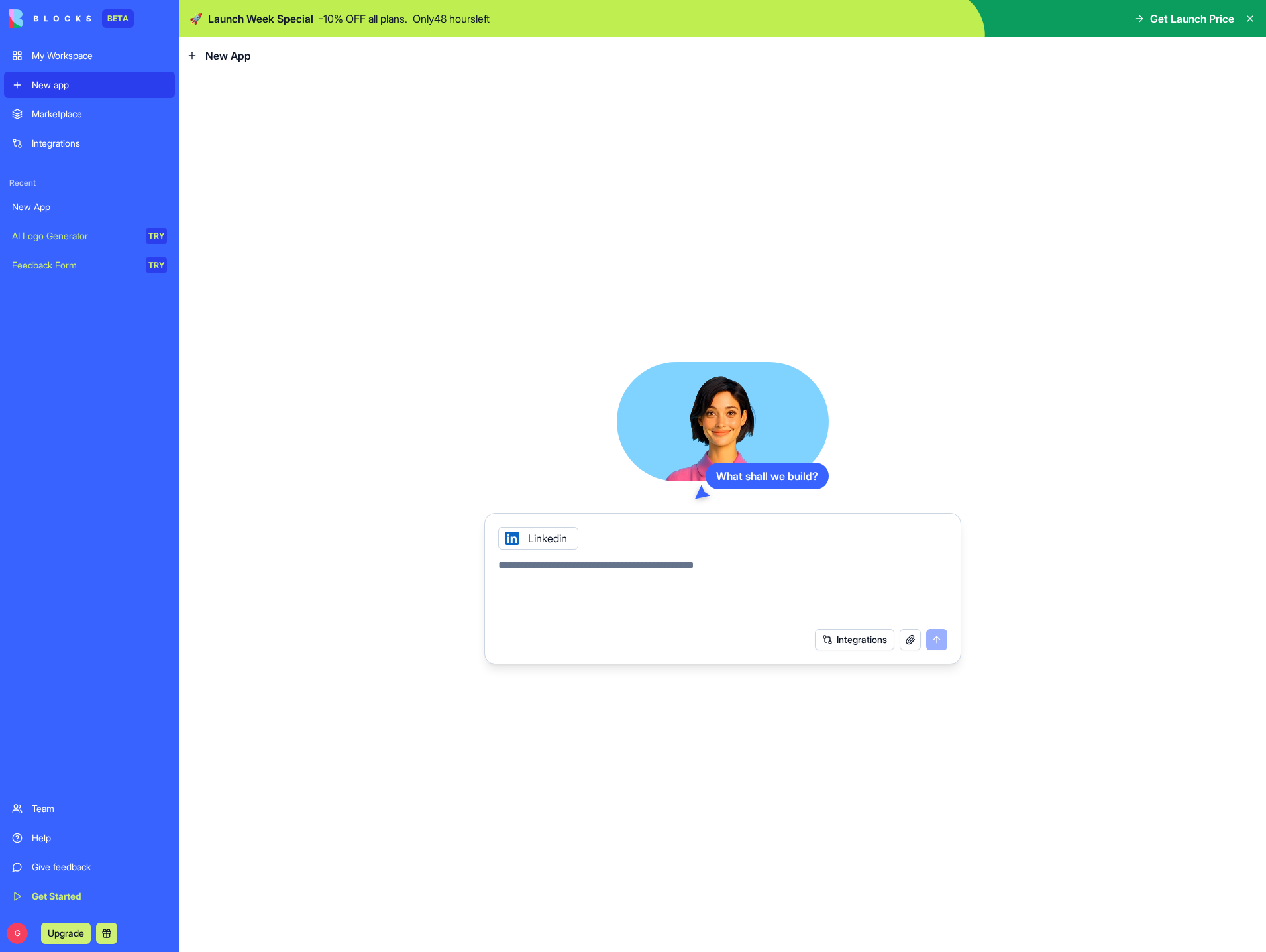
click at [680, 577] on textarea at bounding box center [723, 589] width 449 height 63
click at [870, 645] on button "Integrations" at bounding box center [855, 639] width 80 height 21
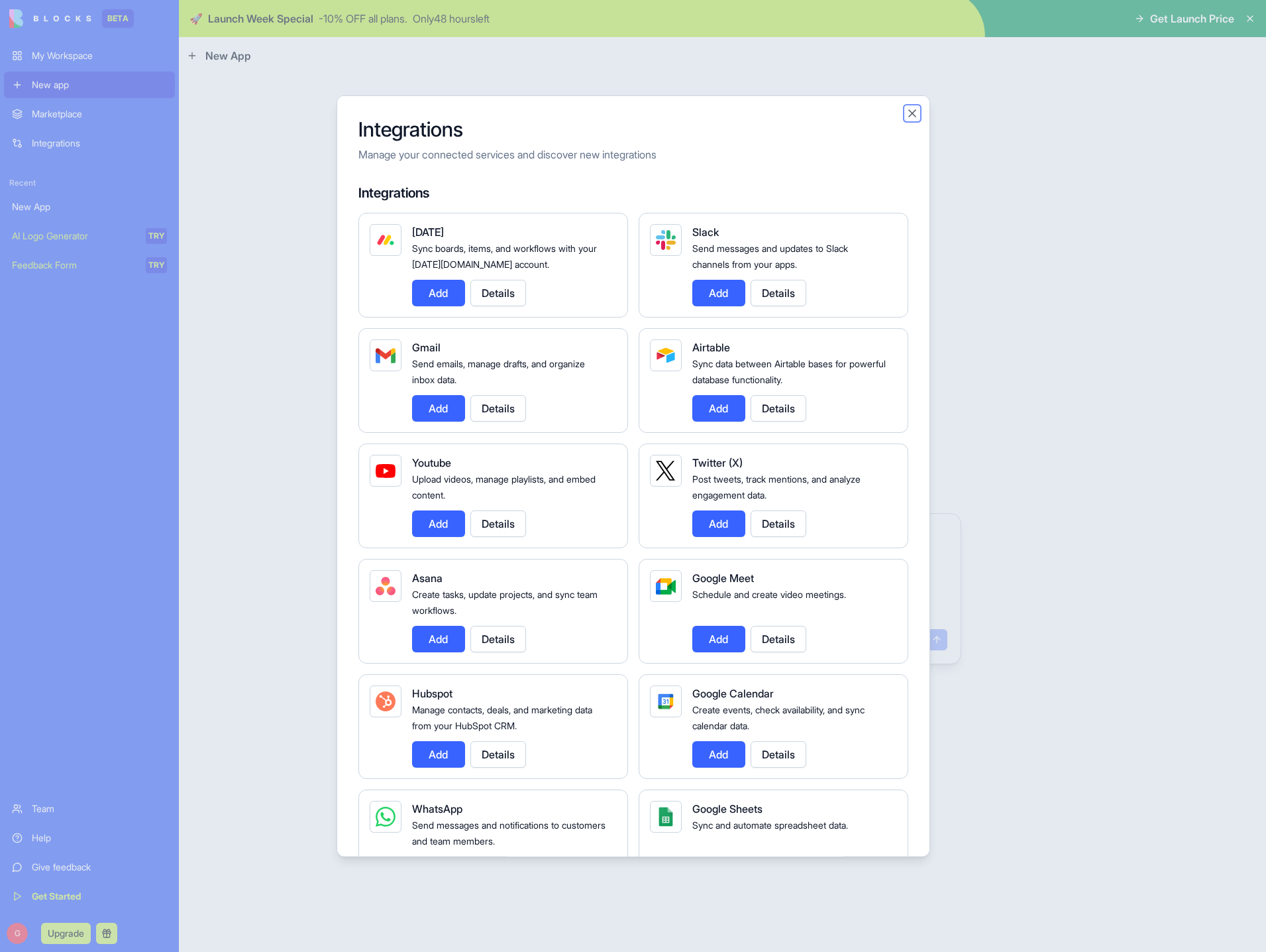
click at [913, 109] on button "Close" at bounding box center [912, 113] width 13 height 13
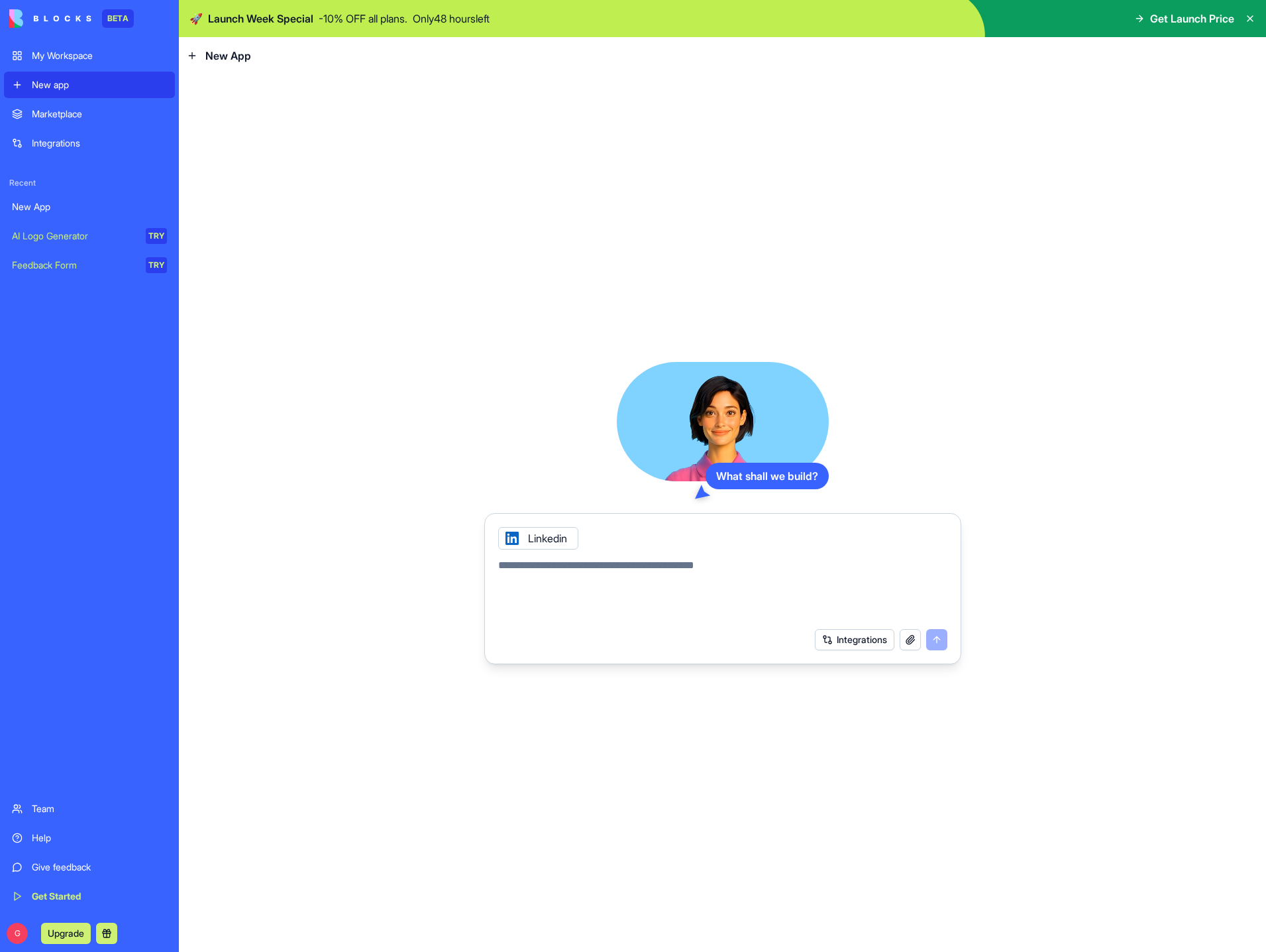
click at [42, 811] on div "Team" at bounding box center [99, 808] width 135 height 13
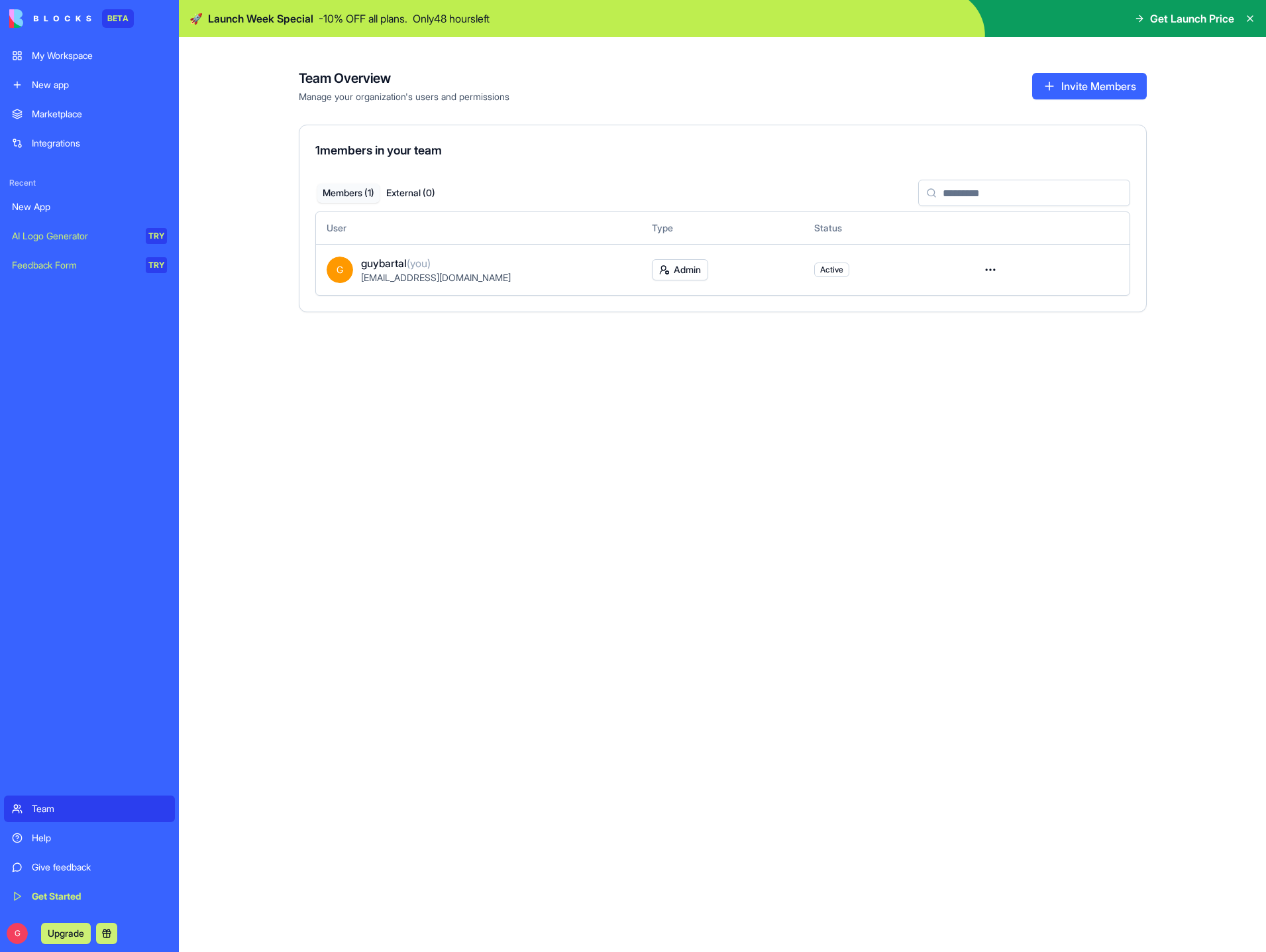
click at [995, 267] on html "BETA My Workspace New app Marketplace Integrations Recent New App AI Logo Gener…" at bounding box center [633, 476] width 1266 height 952
click at [992, 267] on html "BETA My Workspace New app Marketplace Integrations Recent New App AI Logo Gener…" at bounding box center [633, 476] width 1266 height 952
click at [389, 273] on span "[EMAIL_ADDRESS][DOMAIN_NAME]" at bounding box center [436, 277] width 150 height 11
